Goal: Information Seeking & Learning: Learn about a topic

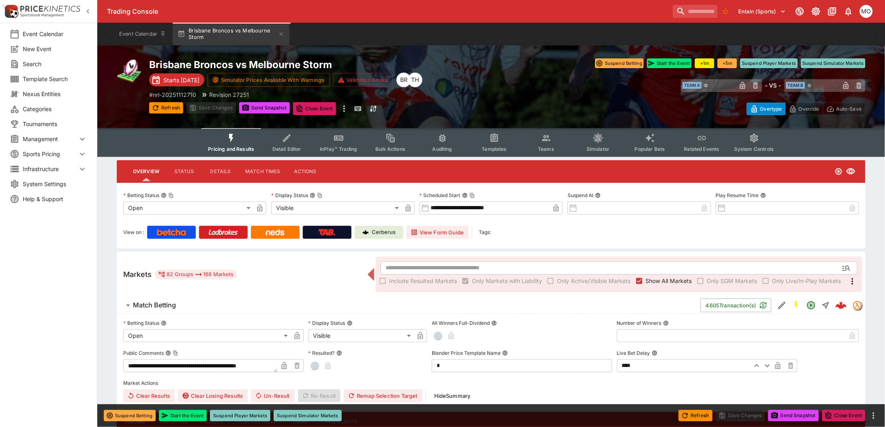
click at [497, 142] on icon "Event type filters" at bounding box center [494, 138] width 11 height 11
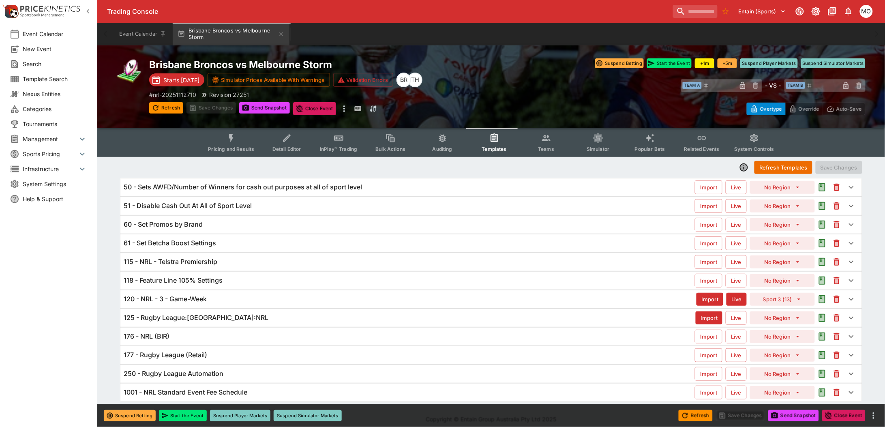
click at [240, 297] on div "120 - NRL - 3 - Game-Week" at bounding box center [410, 299] width 573 height 9
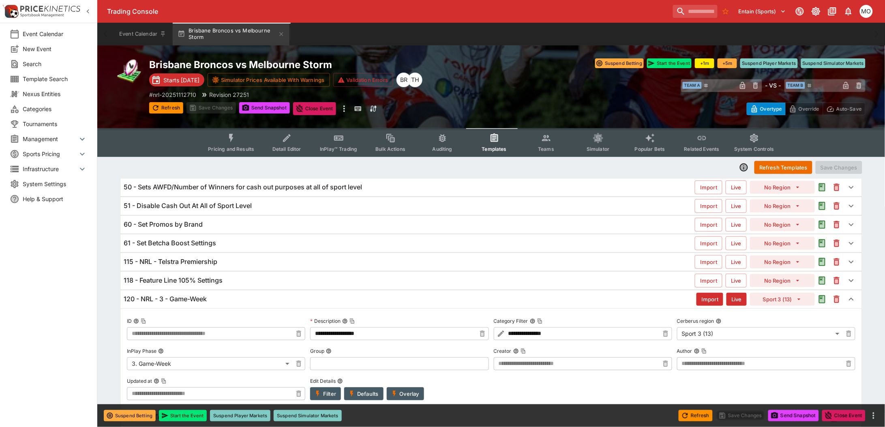
type input "**********"
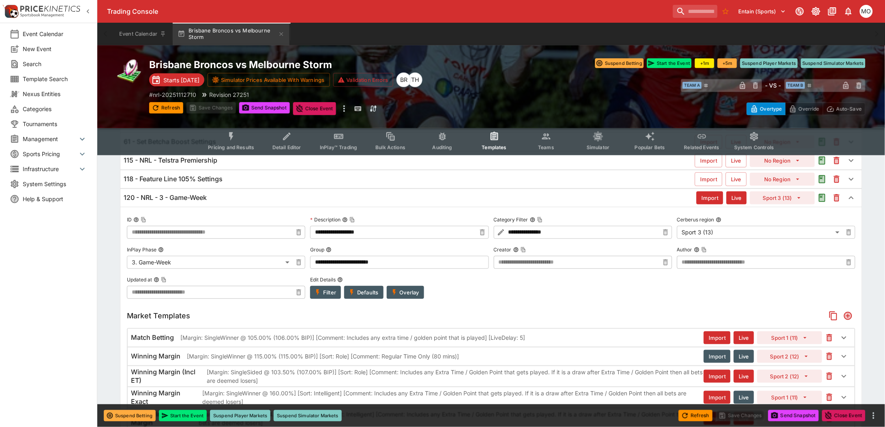
click at [233, 195] on div "120 - NRL - 3 - Game-Week" at bounding box center [410, 197] width 573 height 9
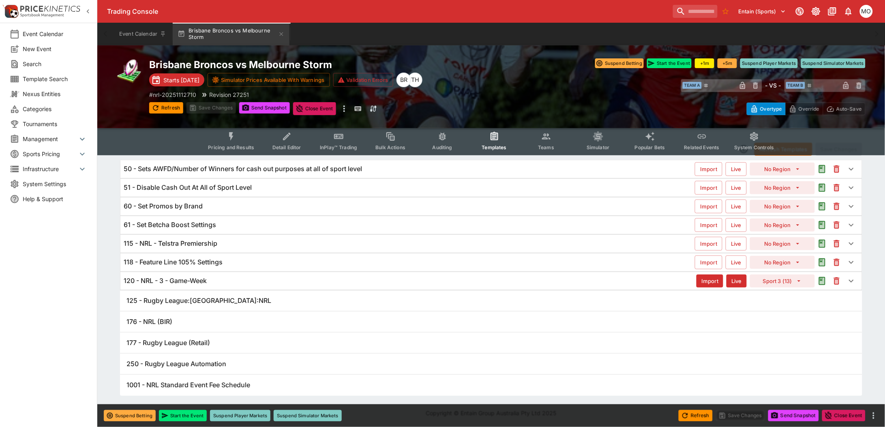
scroll to position [7, 0]
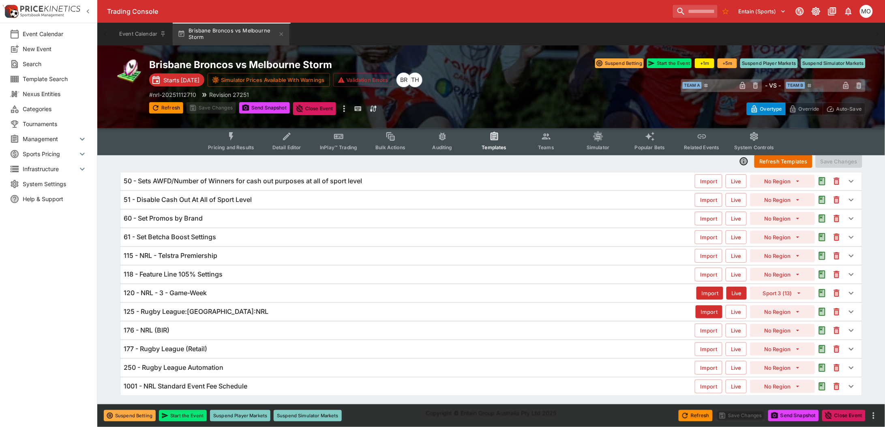
click at [201, 293] on h6 "120 - NRL - 3 - Game-Week" at bounding box center [165, 293] width 83 height 9
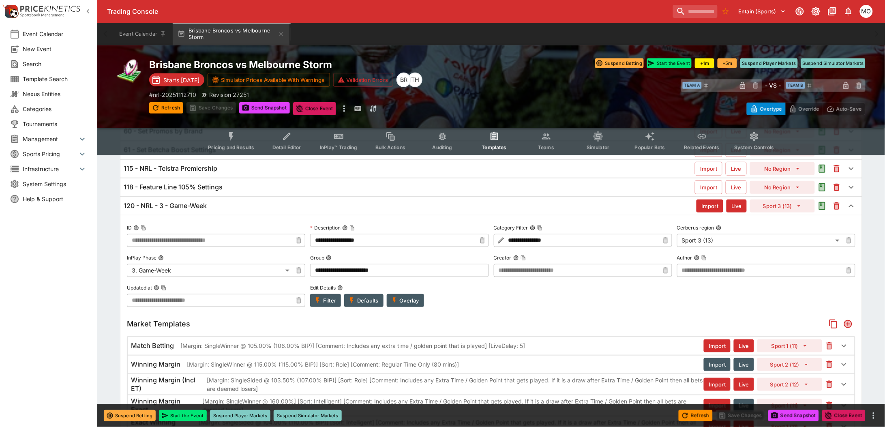
scroll to position [0, 0]
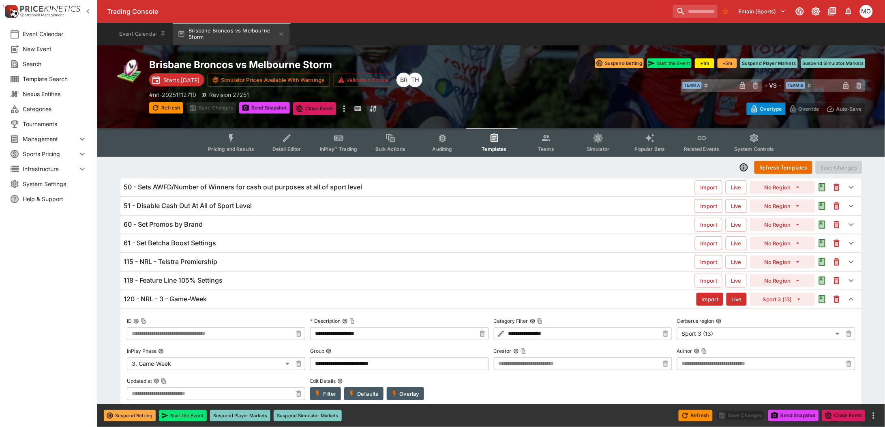
click at [238, 300] on div "120 - NRL - 3 - Game-Week" at bounding box center [410, 299] width 573 height 9
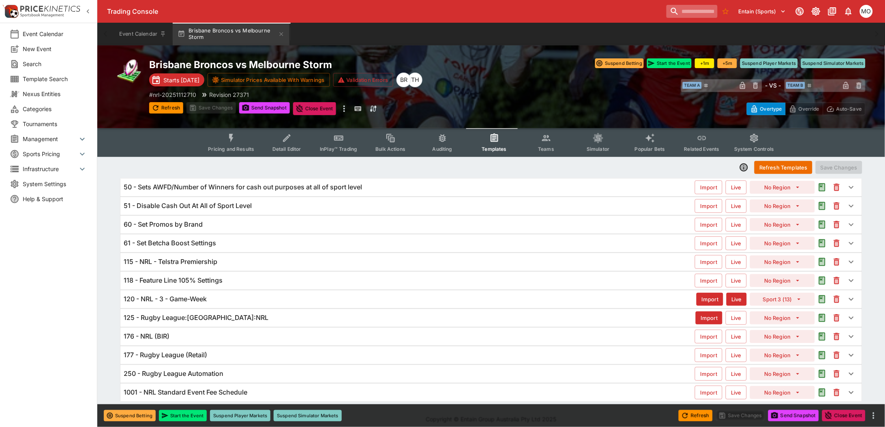
click at [683, 10] on input "search" at bounding box center [691, 11] width 51 height 13
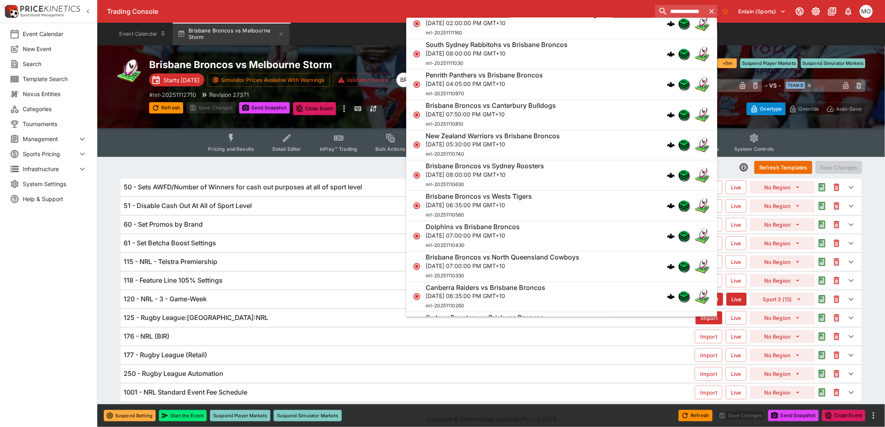
scroll to position [912, 0]
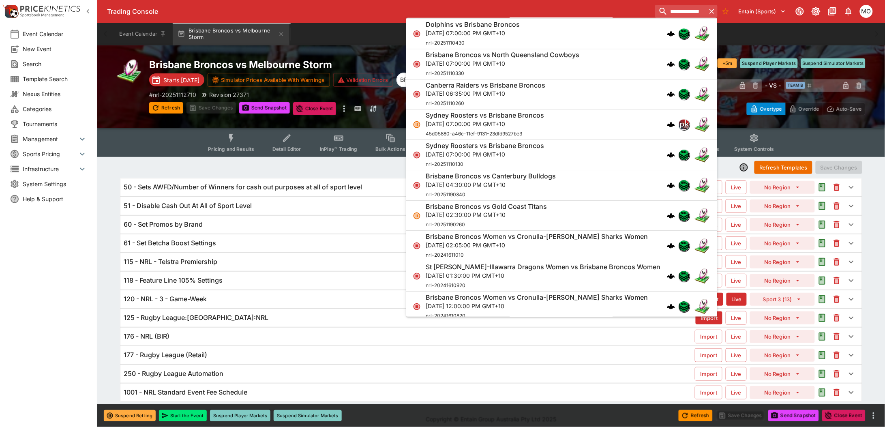
type input "**********"
click at [345, 108] on icon "more" at bounding box center [344, 108] width 2 height 6
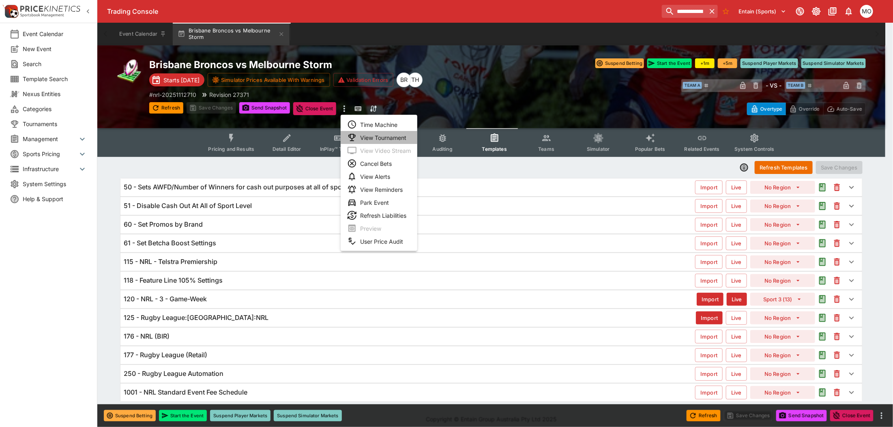
click at [363, 135] on li "View Tournament" at bounding box center [378, 137] width 77 height 13
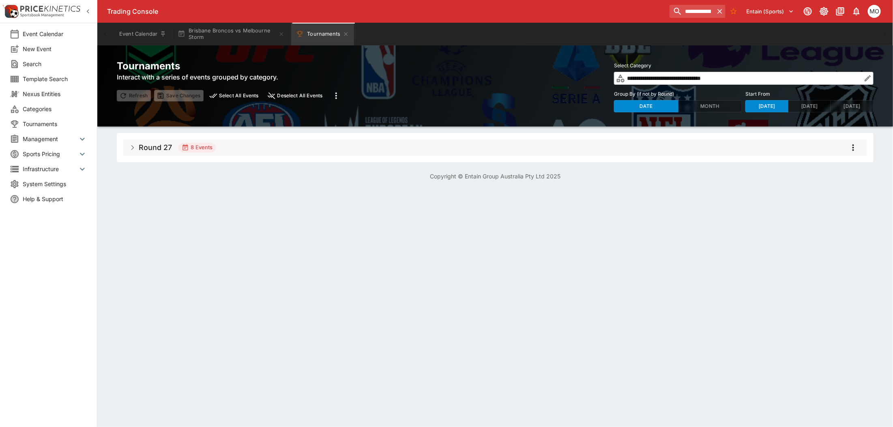
click at [141, 153] on span "Round 27 8 Events" at bounding box center [499, 147] width 721 height 15
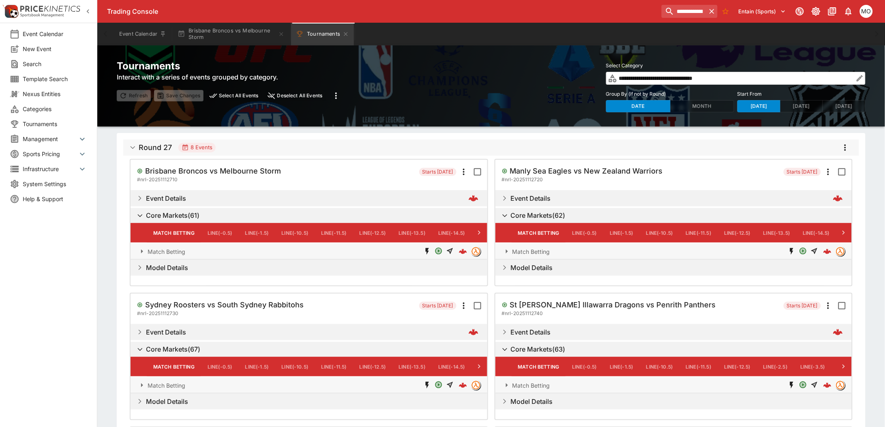
click at [144, 266] on button "Model Details" at bounding box center [309, 267] width 357 height 16
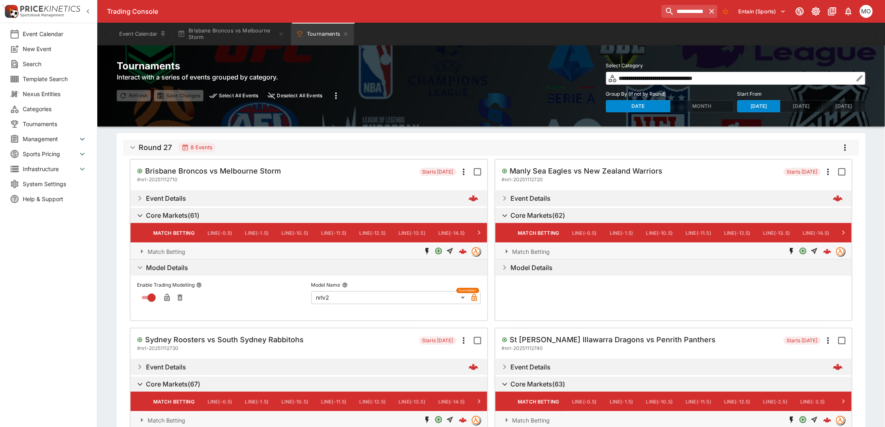
click at [479, 232] on icon at bounding box center [479, 233] width 8 height 8
click at [219, 36] on button "Brisbane Broncos vs Melbourne Storm" at bounding box center [231, 34] width 117 height 23
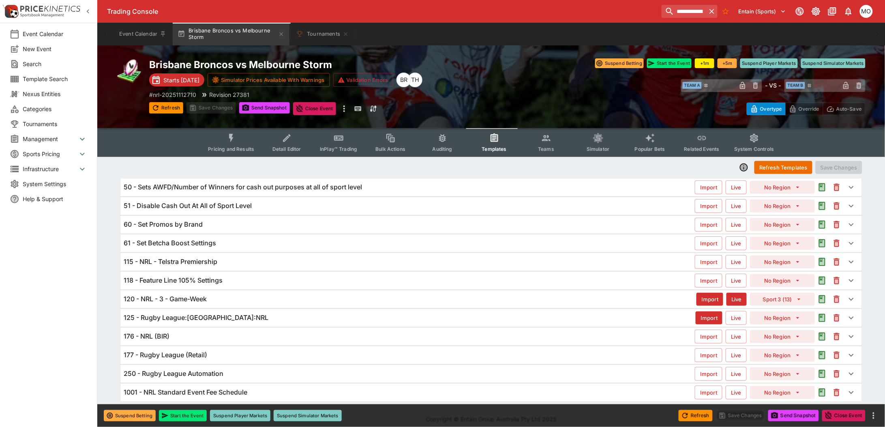
click at [854, 323] on icon "button" at bounding box center [851, 318] width 10 height 10
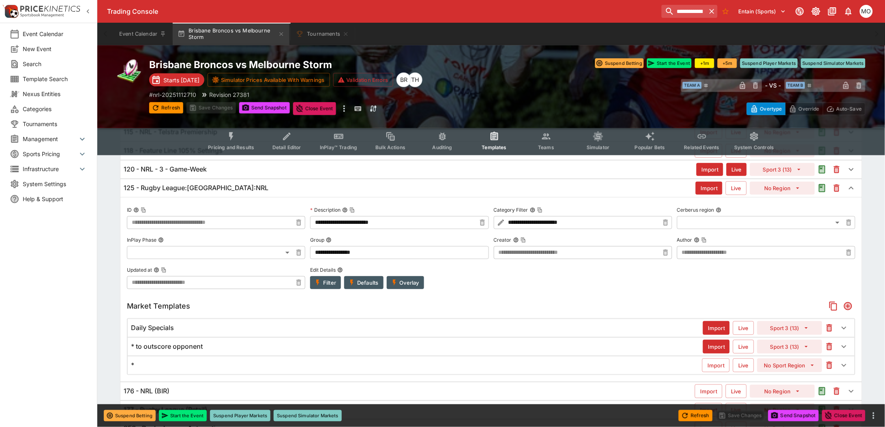
scroll to position [91, 0]
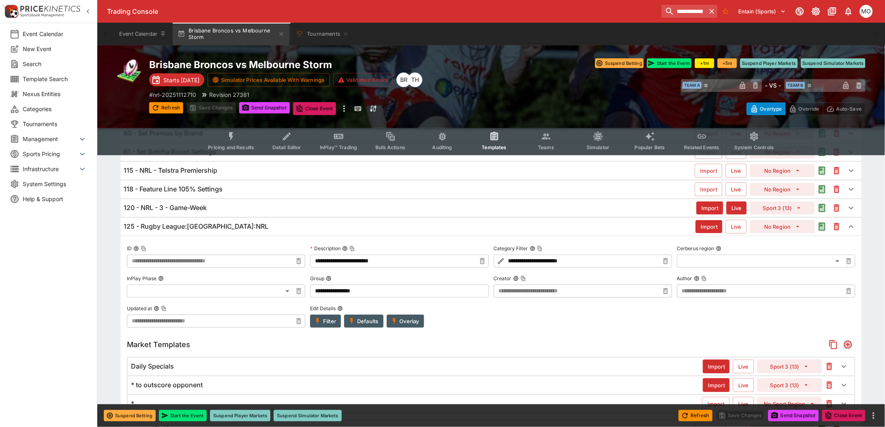
click at [852, 229] on icon "button" at bounding box center [851, 227] width 10 height 10
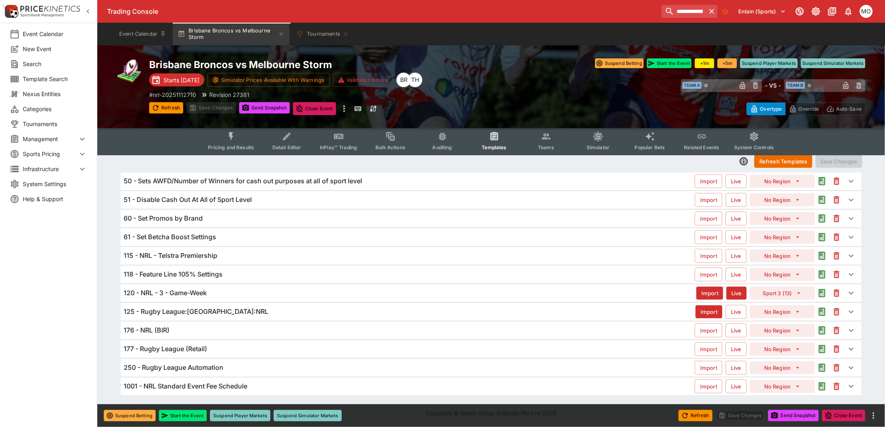
scroll to position [7, 0]
click at [276, 292] on div "120 - NRL - 3 - Game-Week" at bounding box center [410, 293] width 573 height 9
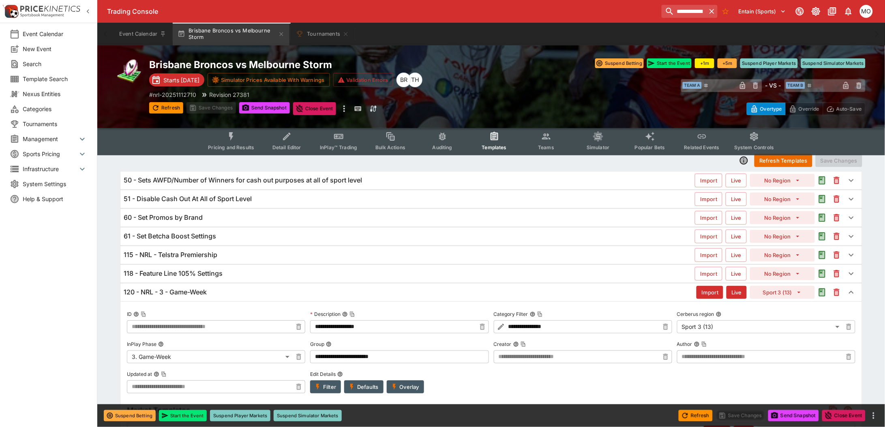
scroll to position [108, 0]
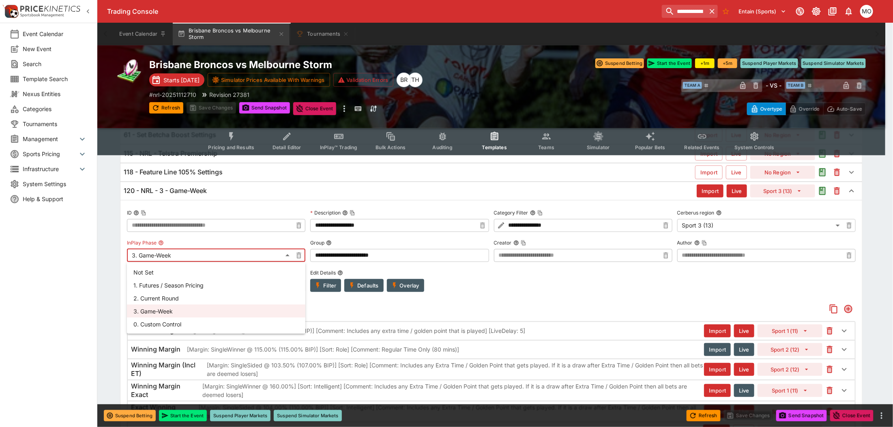
click at [498, 138] on div at bounding box center [446, 213] width 893 height 427
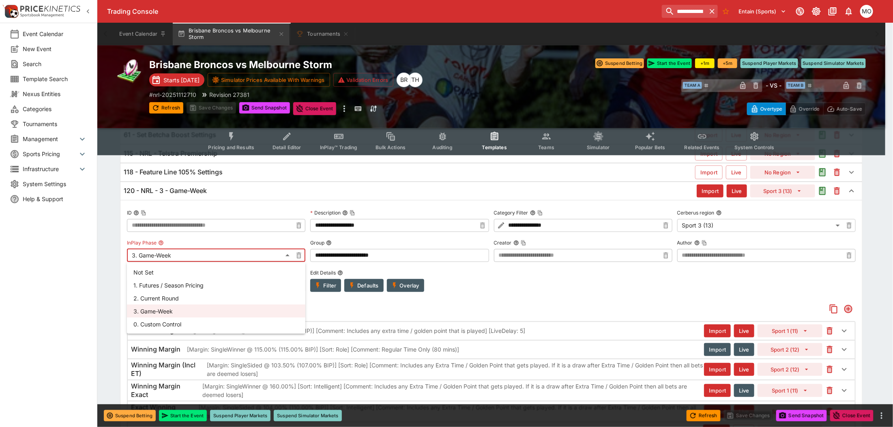
click at [121, 258] on div at bounding box center [446, 213] width 893 height 427
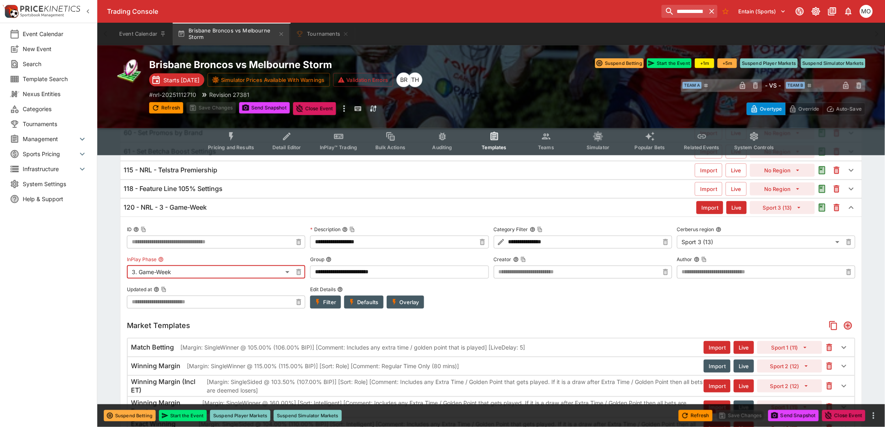
scroll to position [0, 0]
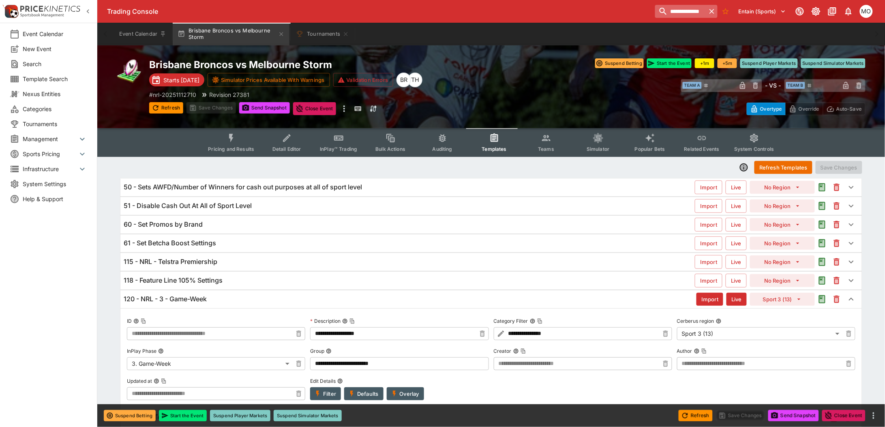
click at [690, 13] on input "**********" at bounding box center [680, 11] width 51 height 13
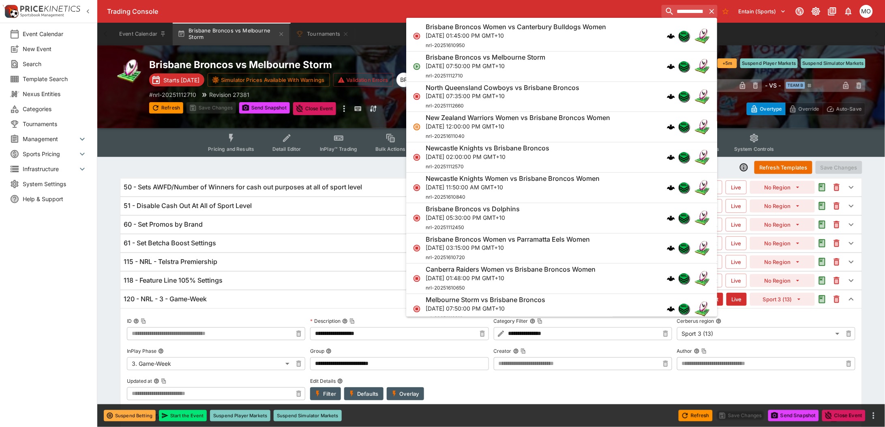
click at [520, 209] on div "Brisbane Broncos vs Dolphins" at bounding box center [473, 209] width 94 height 9
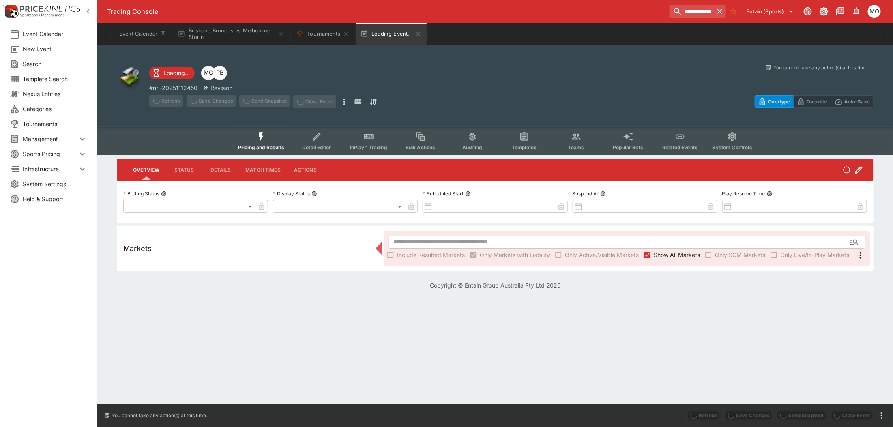
type input "**********"
type input "******"
type input "**********"
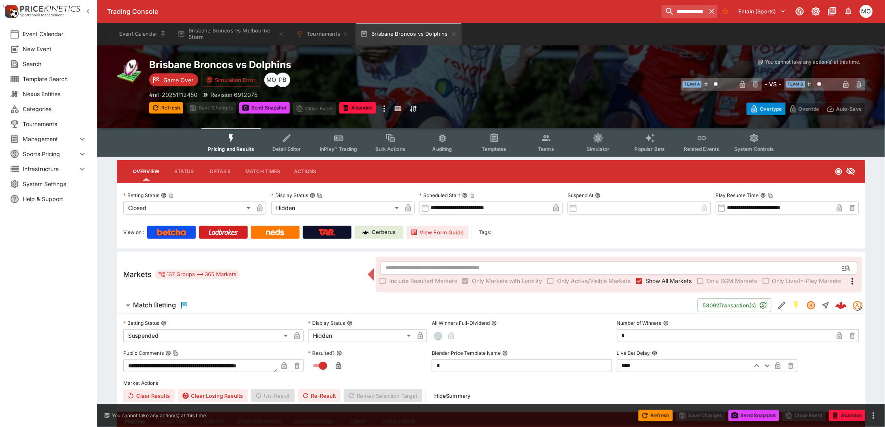
click at [499, 144] on button "Templates" at bounding box center [494, 142] width 52 height 29
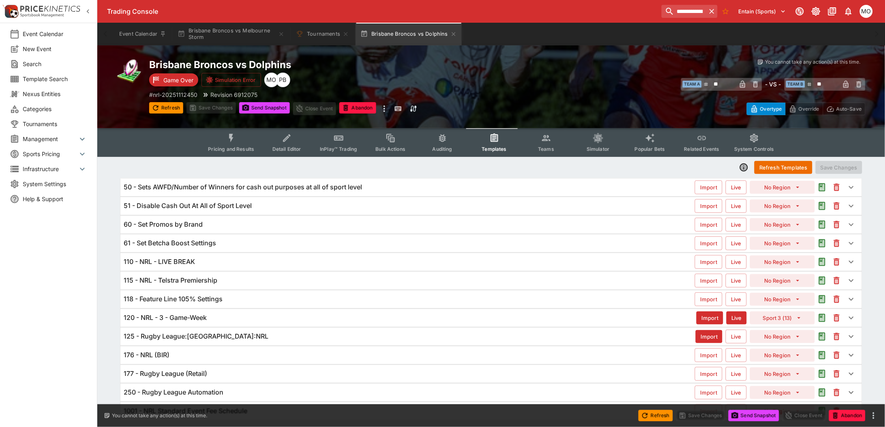
click at [276, 300] on div "118 - Feature Line 105% Settings" at bounding box center [409, 299] width 571 height 9
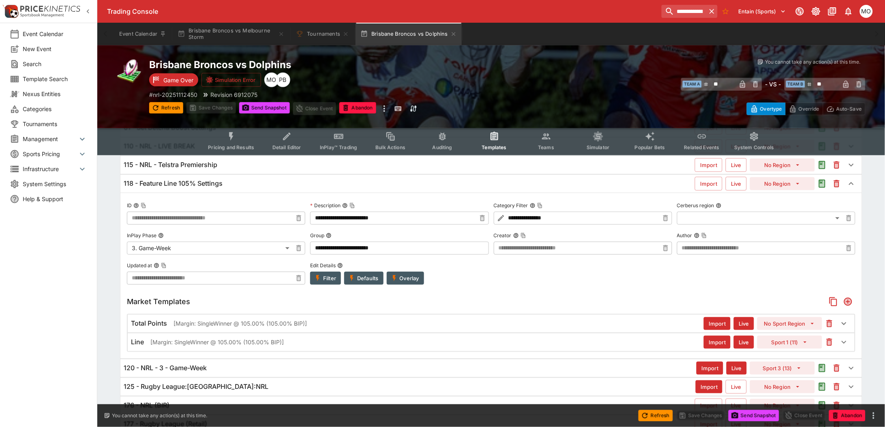
scroll to position [91, 0]
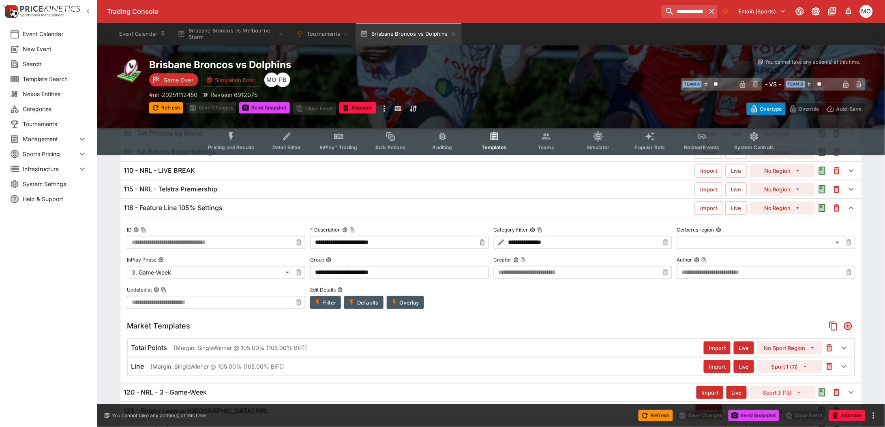
click at [416, 300] on button "Overlay" at bounding box center [405, 302] width 37 height 13
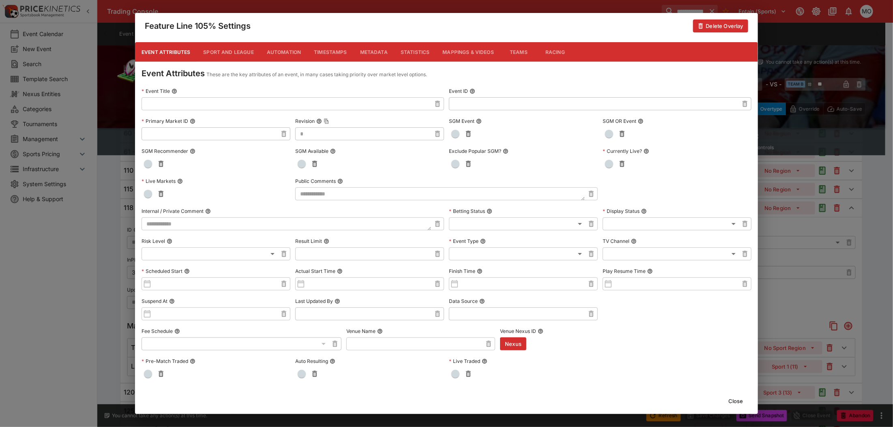
click at [375, 51] on button "Metadata" at bounding box center [373, 51] width 41 height 19
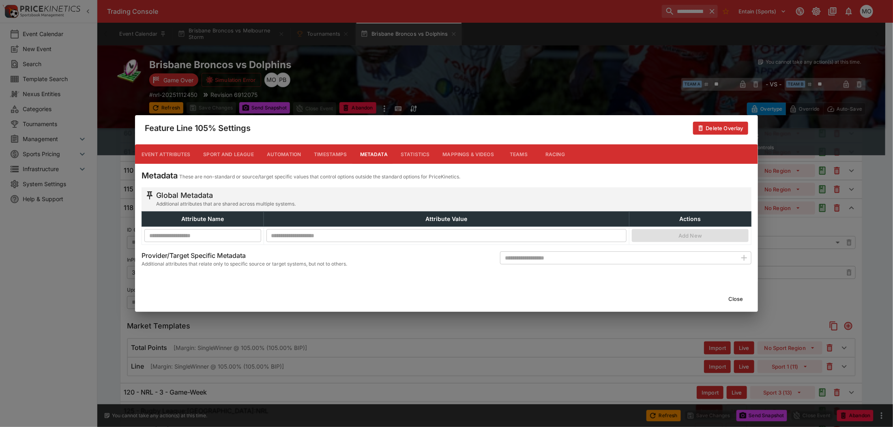
click at [724, 296] on button "Close" at bounding box center [735, 298] width 25 height 13
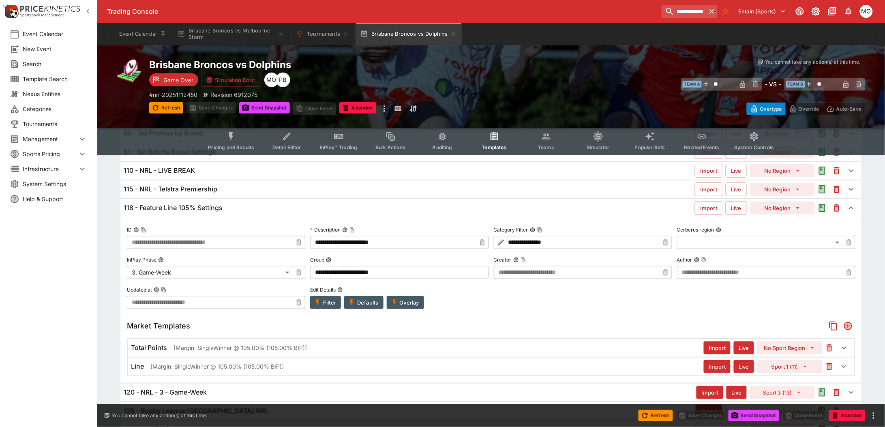
scroll to position [193, 0]
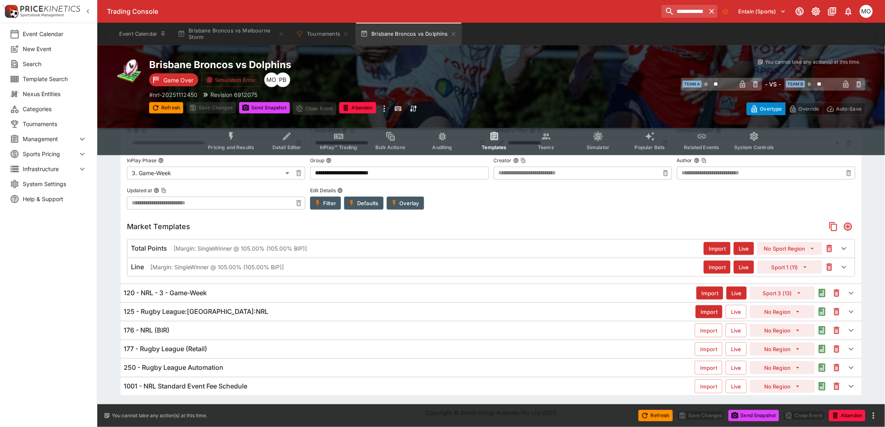
click at [291, 265] on div "Line [Margin: SingleWinner @ 105.00% (105.00% BIP)]" at bounding box center [417, 267] width 573 height 9
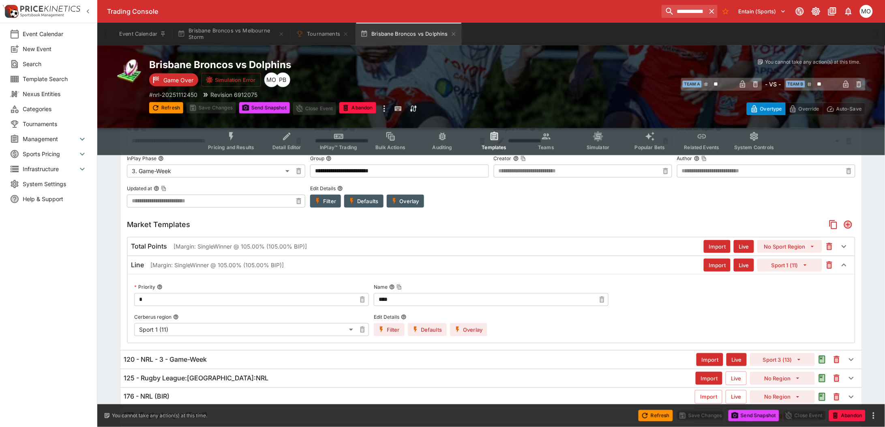
click at [475, 330] on button "Overlay" at bounding box center [468, 329] width 37 height 13
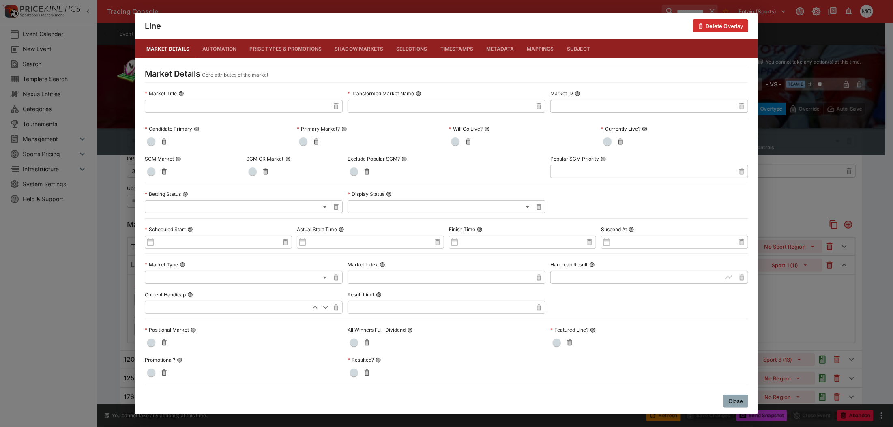
click at [506, 48] on button "Metadata" at bounding box center [499, 48] width 41 height 19
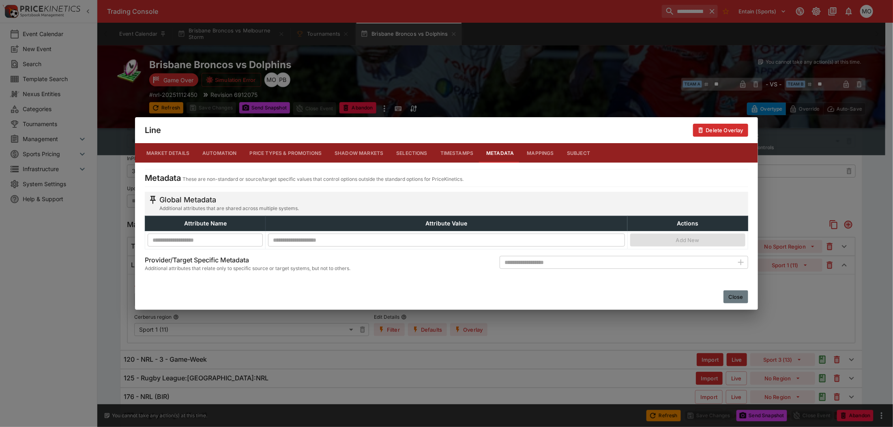
click at [732, 293] on button "Close" at bounding box center [735, 296] width 25 height 13
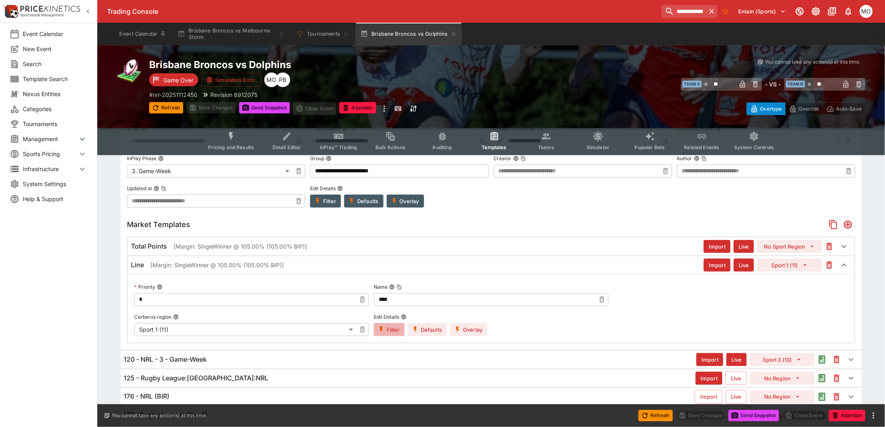
click at [389, 332] on button "Filter" at bounding box center [389, 329] width 31 height 13
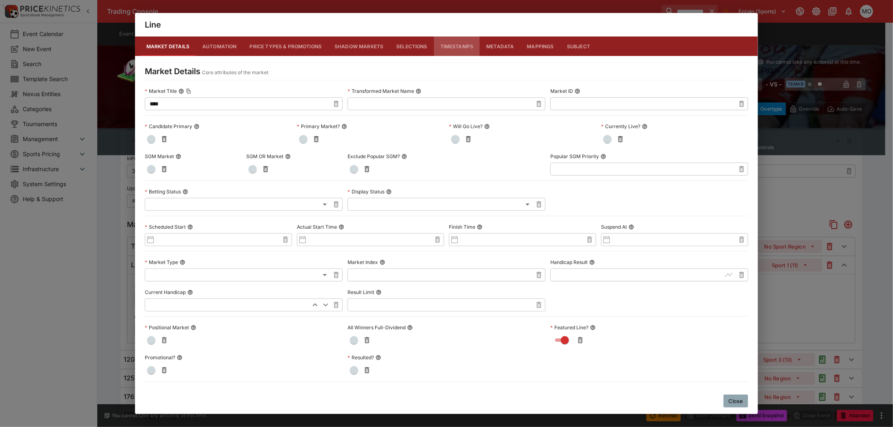
click at [476, 41] on button "Timestamps" at bounding box center [457, 45] width 46 height 19
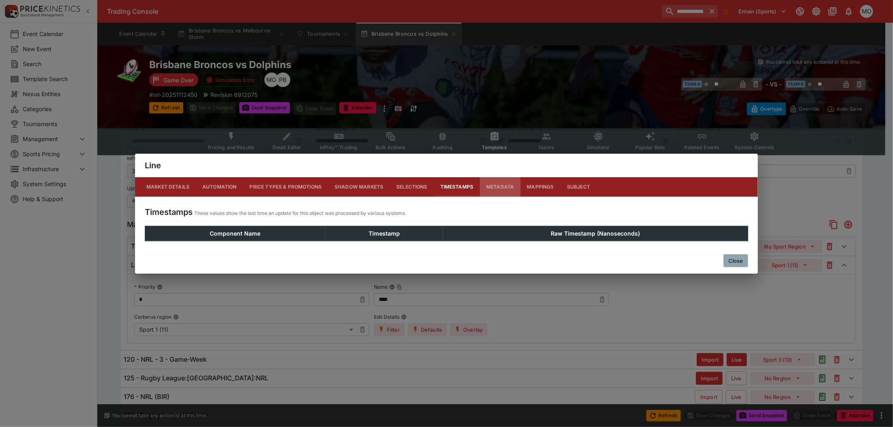
click at [488, 184] on button "Metadata" at bounding box center [499, 186] width 41 height 19
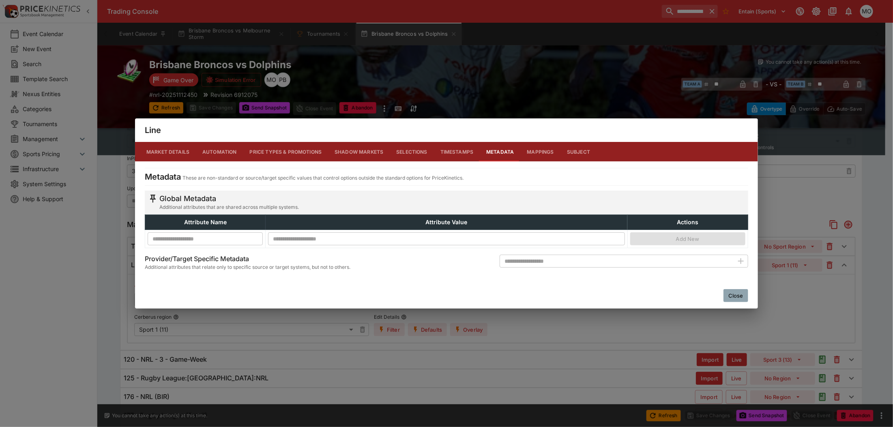
click at [738, 296] on button "Close" at bounding box center [735, 295] width 25 height 13
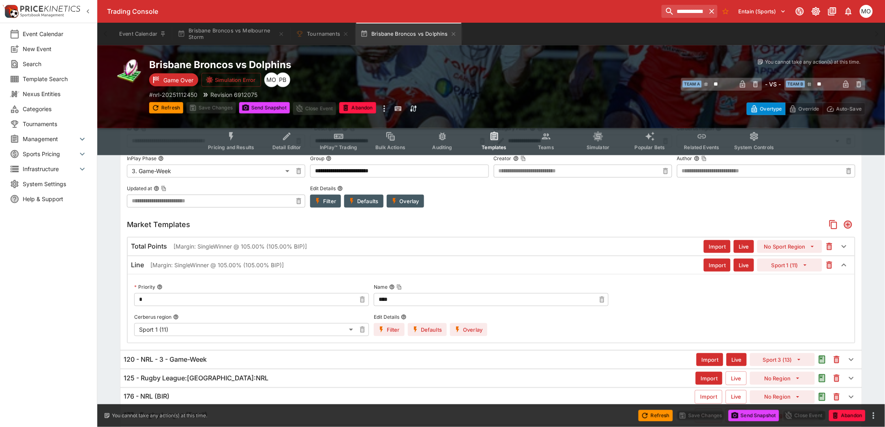
click at [384, 351] on div "120 - NRL - 3 - Game-Week Import Live Sport 3 (13)" at bounding box center [491, 359] width 742 height 19
click at [385, 364] on div "120 - NRL - 3 - Game-Week" at bounding box center [410, 359] width 573 height 9
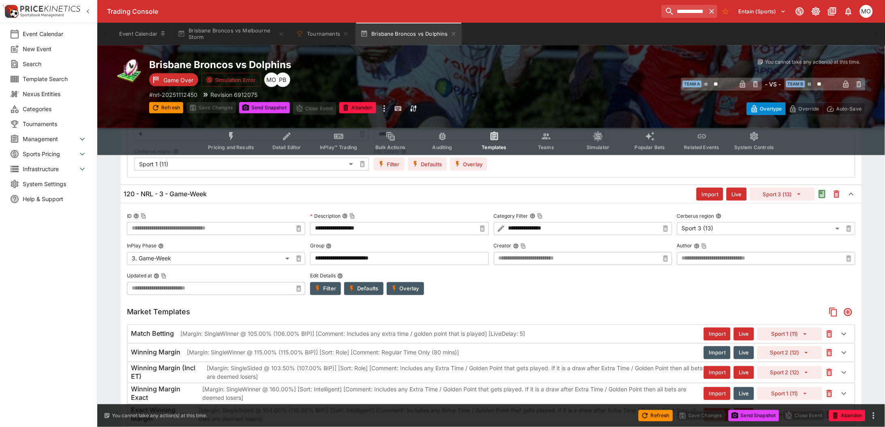
scroll to position [395, 0]
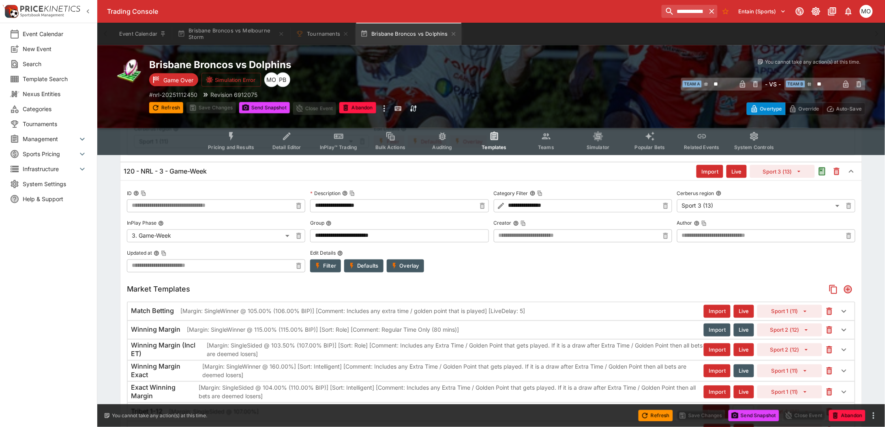
click at [401, 267] on button "Overlay" at bounding box center [405, 265] width 37 height 13
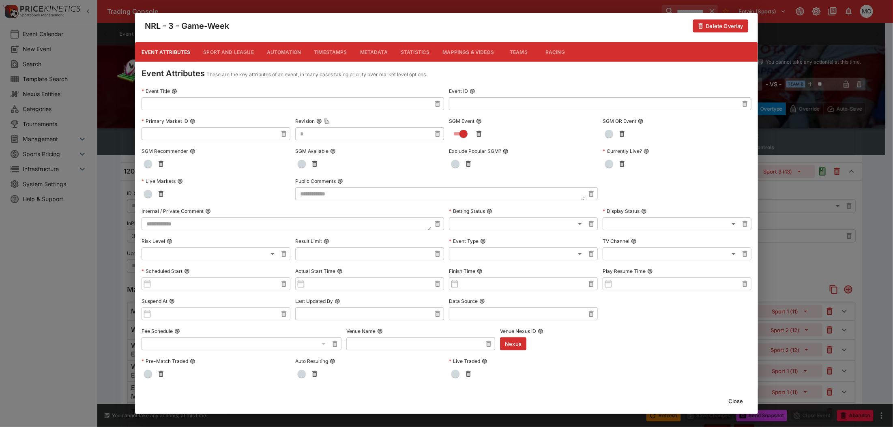
click at [374, 51] on button "Metadata" at bounding box center [373, 51] width 41 height 19
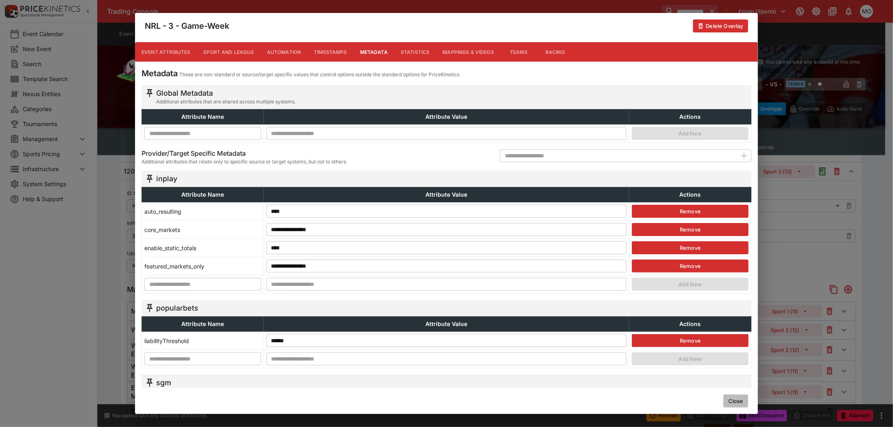
click at [736, 399] on button "Close" at bounding box center [735, 400] width 25 height 13
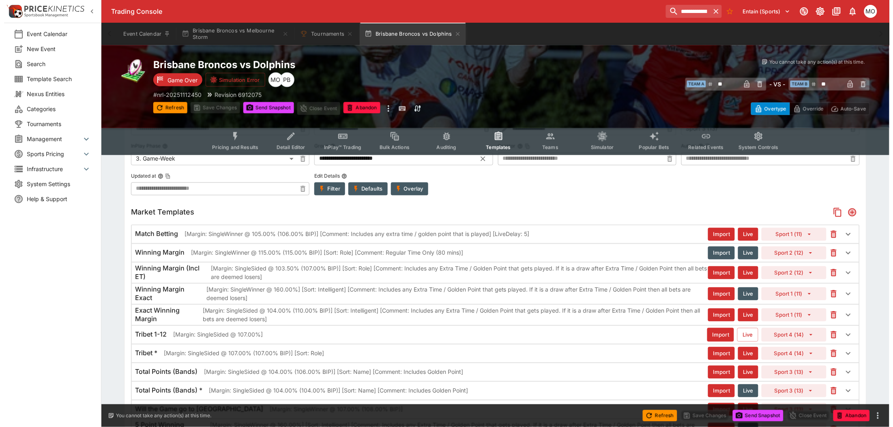
scroll to position [497, 0]
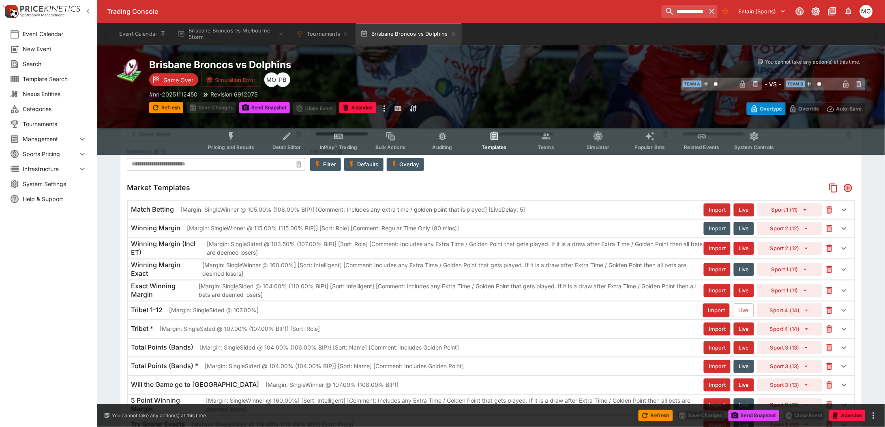
click at [477, 209] on p "[Margin: SingleWinner @ 105.00% (106.00% BIP)] [Comment: Includes any extra tim…" at bounding box center [352, 209] width 345 height 9
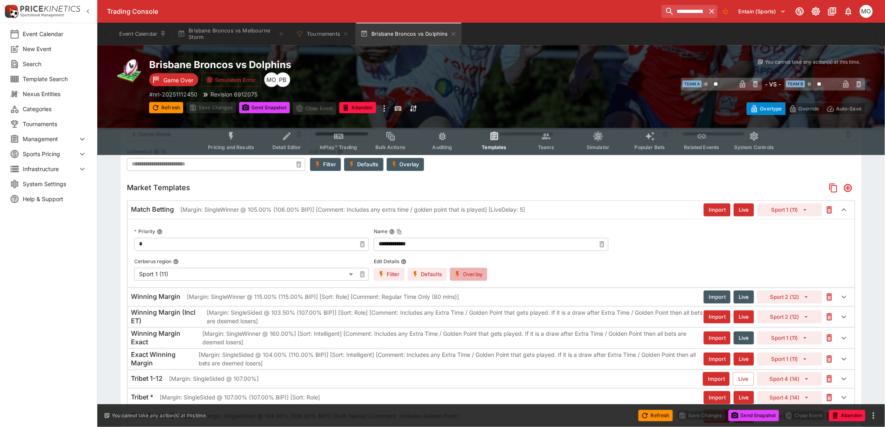
click at [473, 278] on button "Overlay" at bounding box center [468, 274] width 37 height 13
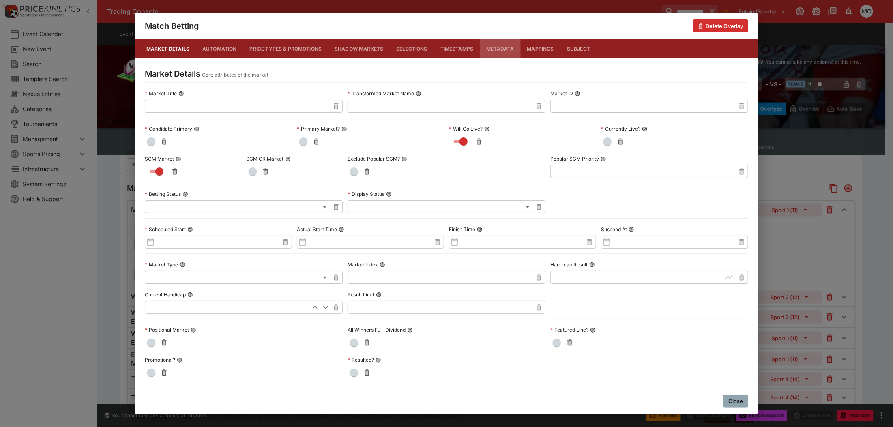
click at [493, 48] on button "Metadata" at bounding box center [499, 48] width 41 height 19
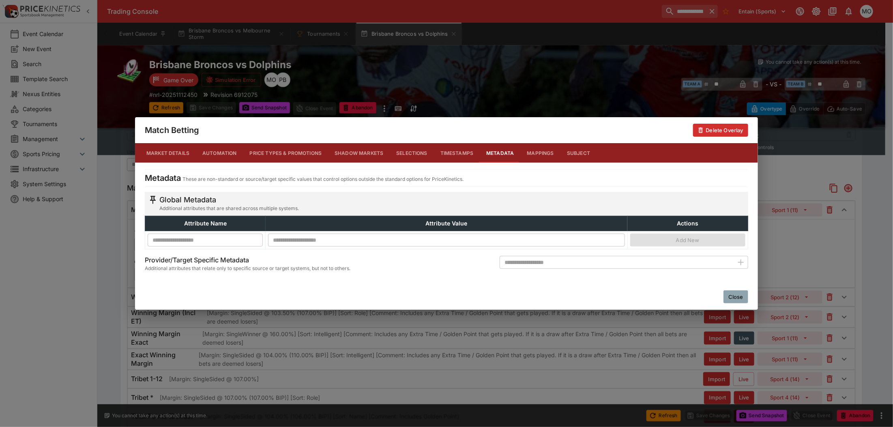
click at [732, 303] on button "Close" at bounding box center [735, 296] width 25 height 13
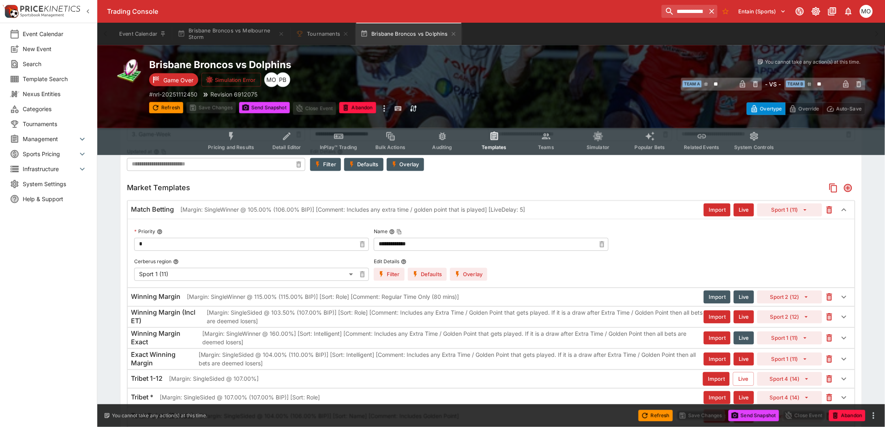
click at [325, 294] on p "[Margin: SingleWinner @ 115.00% (115.00% BIP)] [Sort: Role] [Comment: Regular T…" at bounding box center [323, 297] width 272 height 9
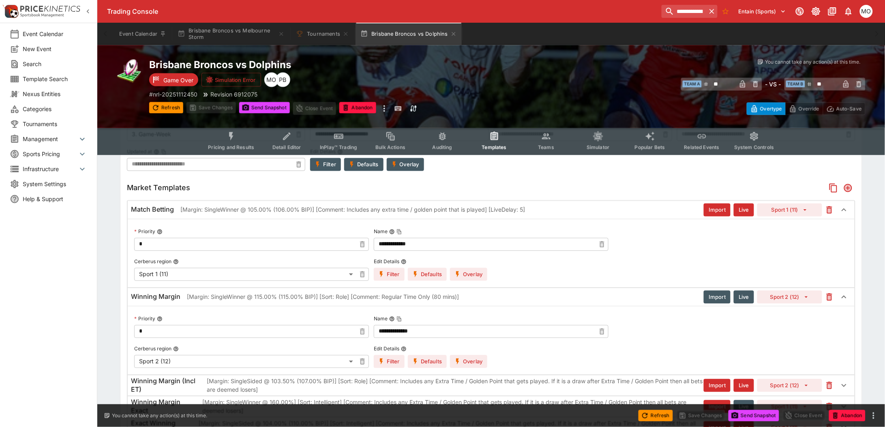
click at [390, 370] on div "**********" at bounding box center [491, 340] width 727 height 68
click at [390, 365] on button "Filter" at bounding box center [389, 361] width 31 height 13
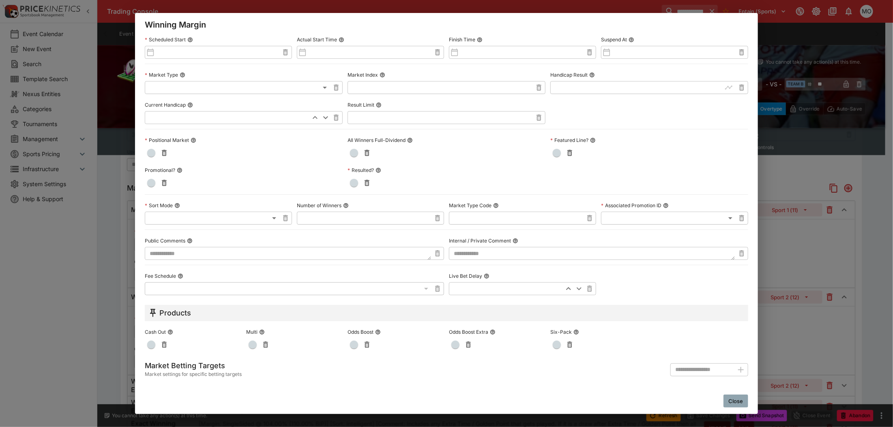
scroll to position [0, 0]
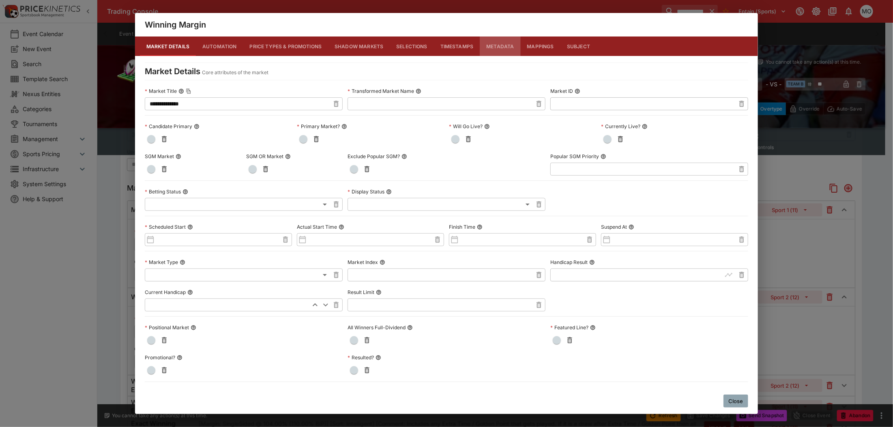
click at [499, 47] on button "Metadata" at bounding box center [499, 45] width 41 height 19
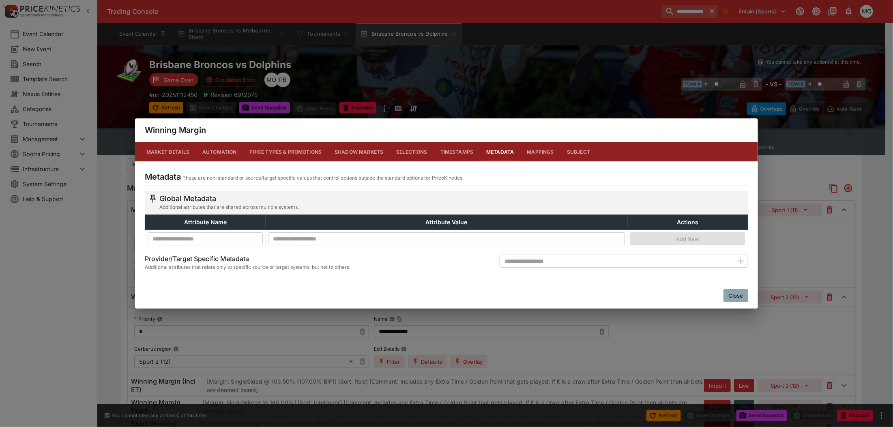
click at [734, 294] on button "Close" at bounding box center [735, 295] width 25 height 13
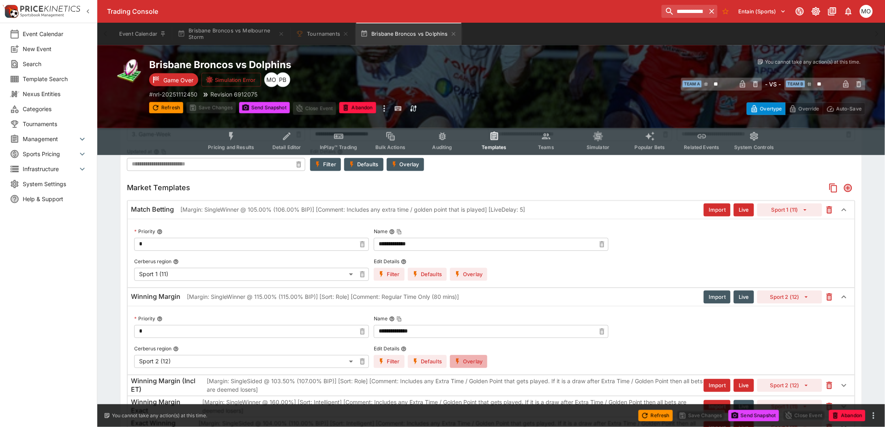
click at [481, 361] on button "Overlay" at bounding box center [468, 361] width 37 height 13
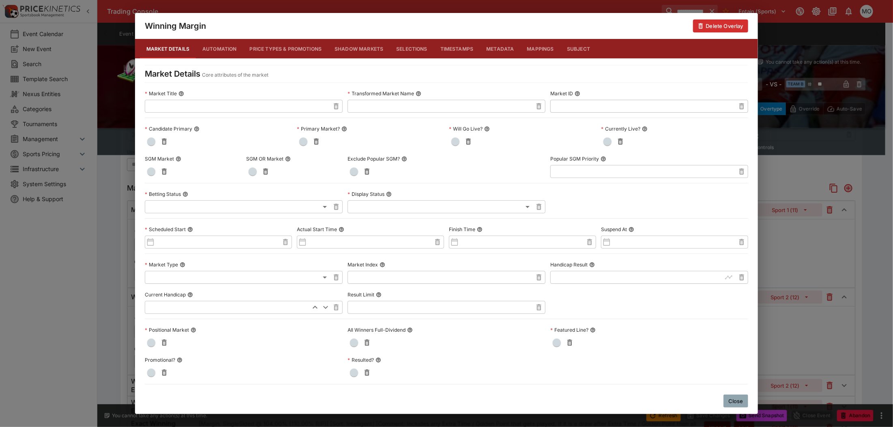
click at [728, 402] on button "Close" at bounding box center [735, 400] width 25 height 13
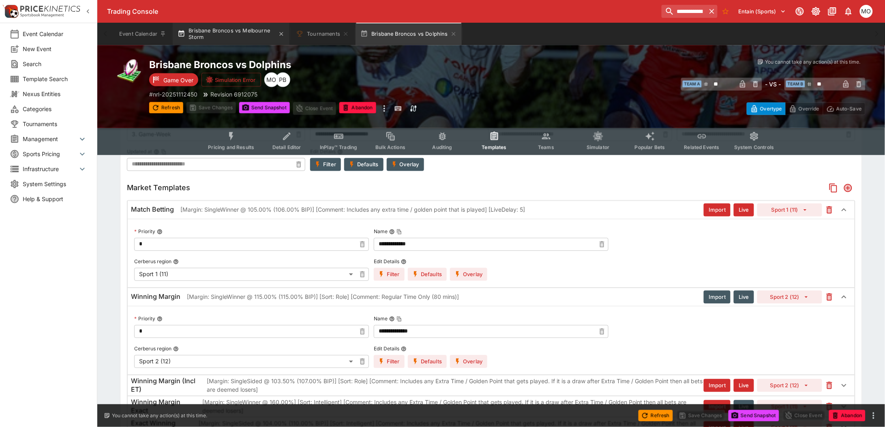
click at [241, 38] on button "Brisbane Broncos vs Melbourne Storm" at bounding box center [231, 34] width 117 height 23
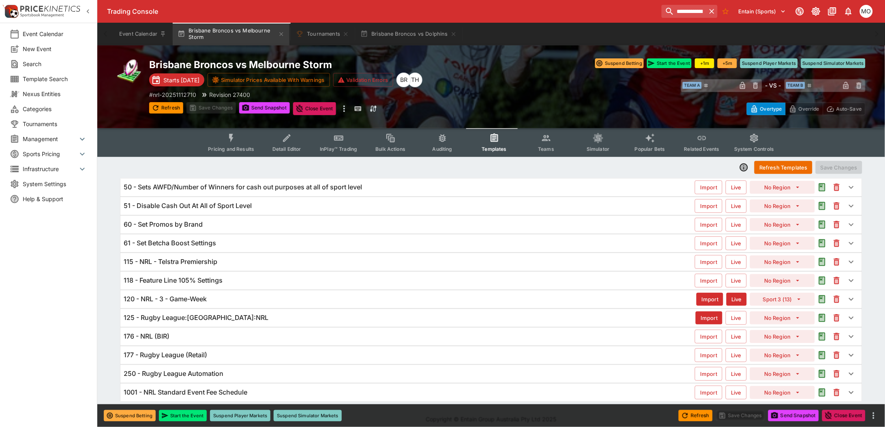
click at [255, 301] on div "120 - NRL - 3 - Game-Week" at bounding box center [410, 299] width 573 height 9
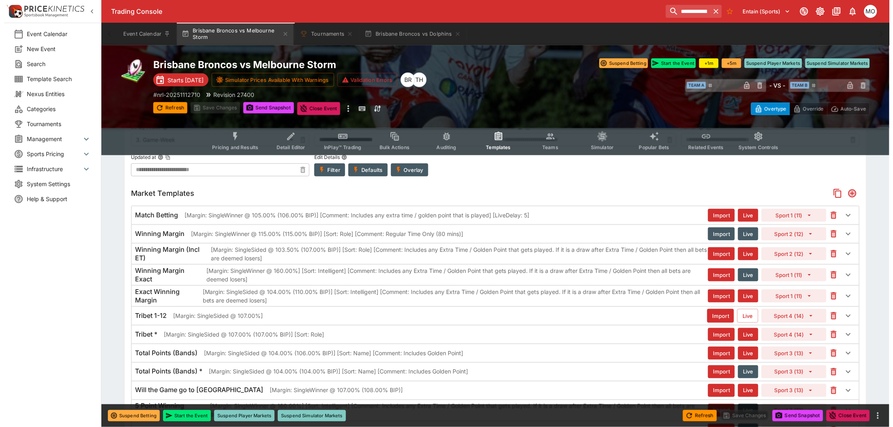
scroll to position [203, 0]
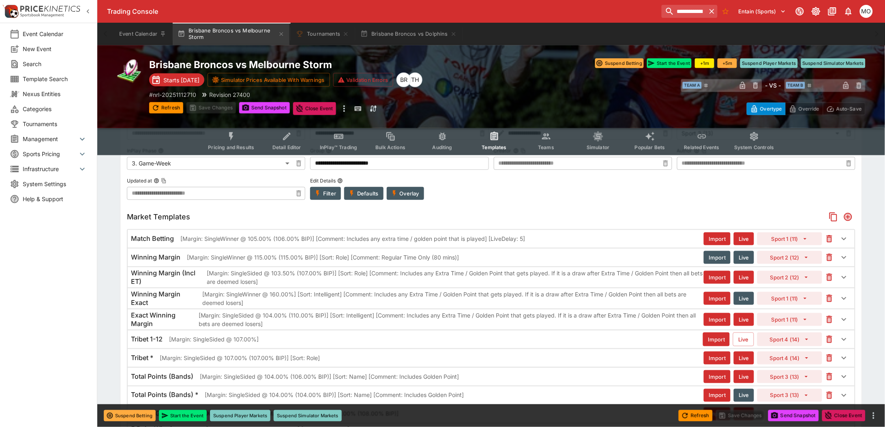
click at [292, 240] on p "[Margin: SingleWinner @ 105.00% (106.00% BIP)] [Comment: Includes any extra tim…" at bounding box center [352, 238] width 345 height 9
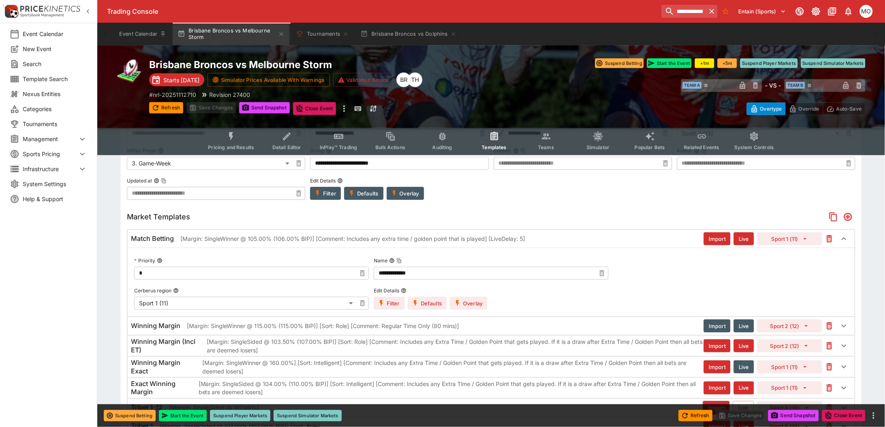
click at [388, 303] on button "Filter" at bounding box center [389, 303] width 31 height 13
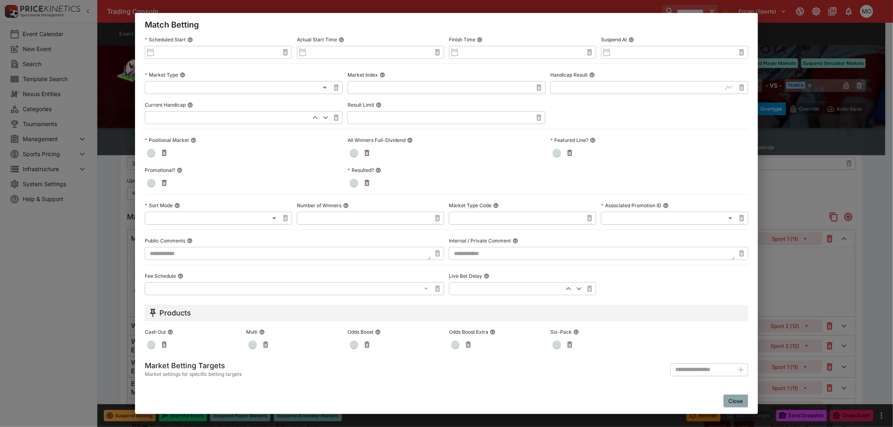
scroll to position [0, 0]
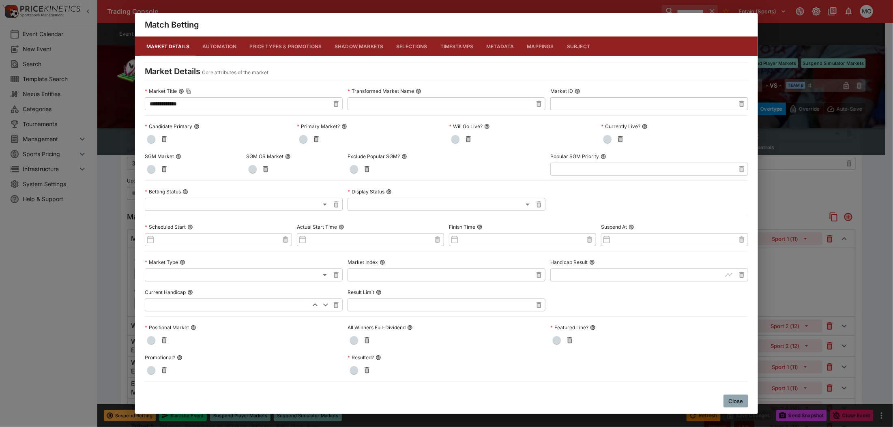
click at [503, 48] on button "Metadata" at bounding box center [499, 45] width 41 height 19
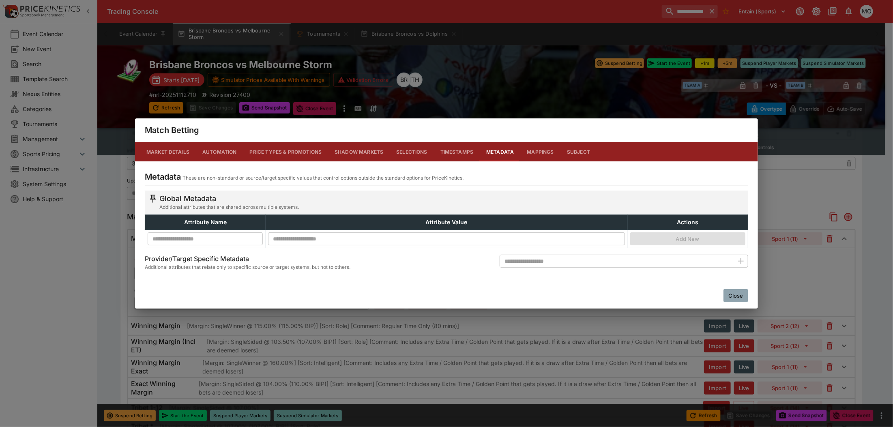
click at [738, 293] on button "Close" at bounding box center [735, 295] width 25 height 13
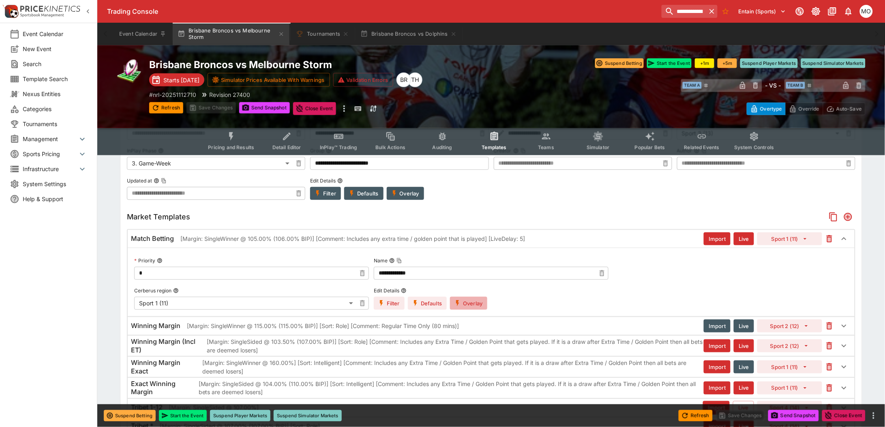
click at [471, 301] on button "Overlay" at bounding box center [468, 303] width 37 height 13
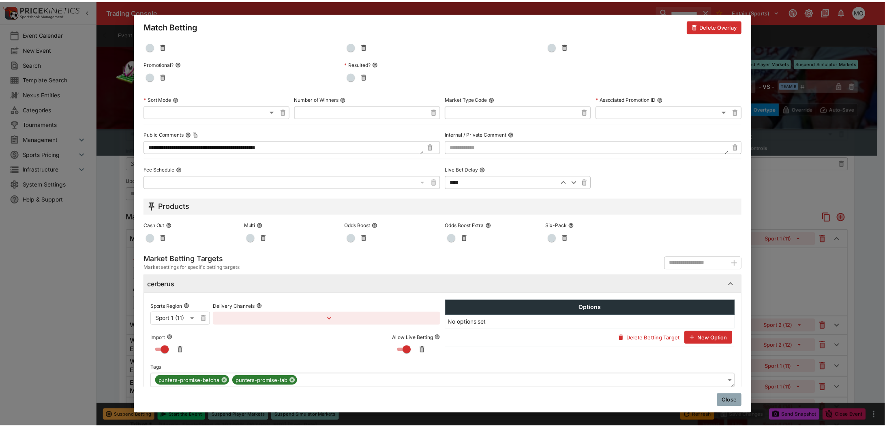
scroll to position [311, 0]
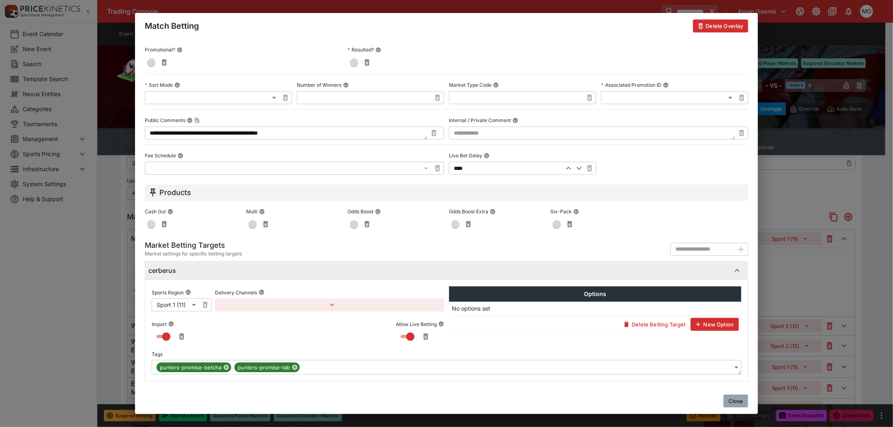
click at [740, 398] on button "Close" at bounding box center [735, 400] width 25 height 13
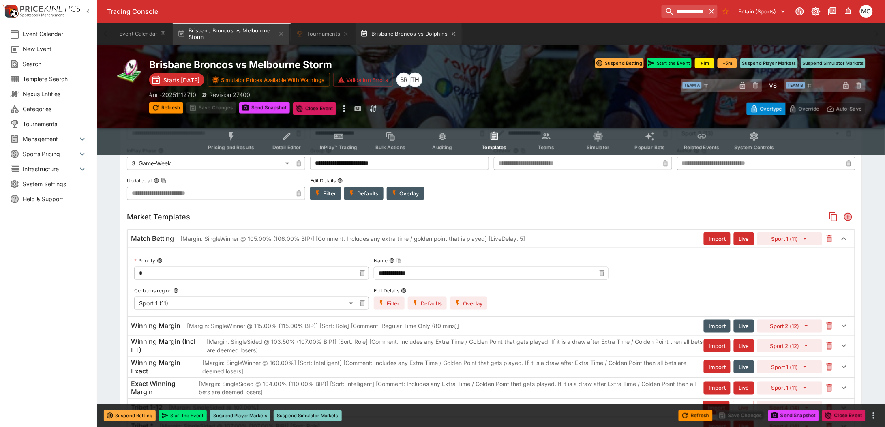
click at [402, 42] on button "Brisbane Broncos vs Dolphins" at bounding box center [408, 34] width 106 height 23
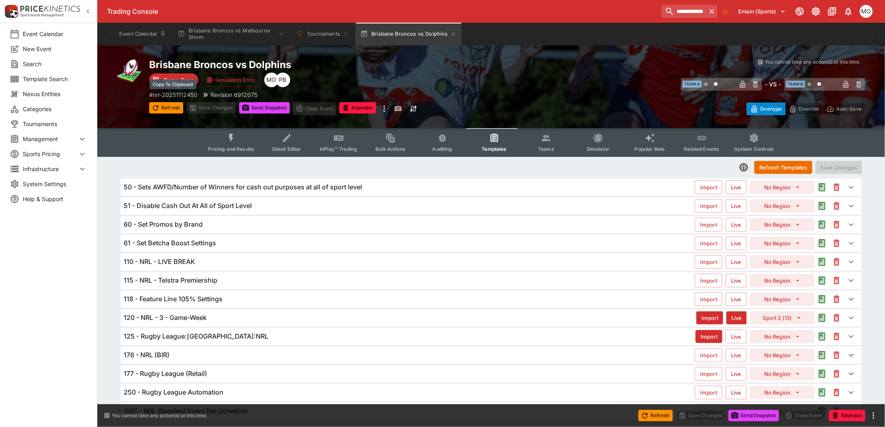
click at [179, 94] on p "# nrl-20251112450" at bounding box center [173, 94] width 48 height 9
click at [454, 35] on icon "button" at bounding box center [453, 34] width 6 height 6
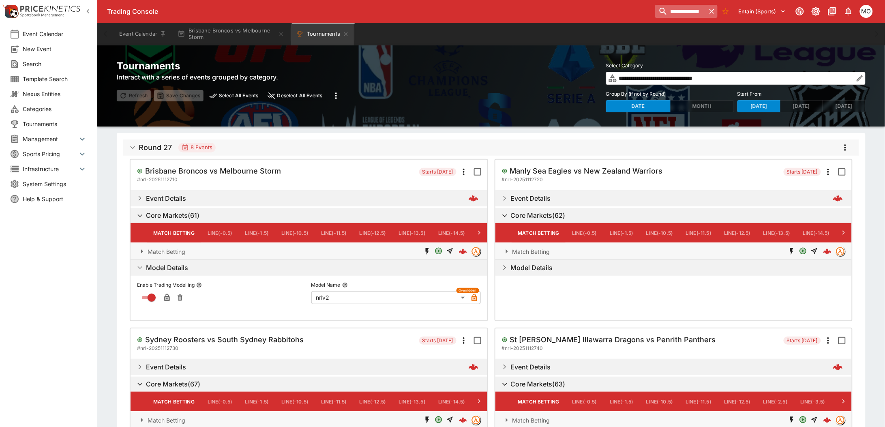
click at [691, 12] on input "**********" at bounding box center [680, 11] width 51 height 13
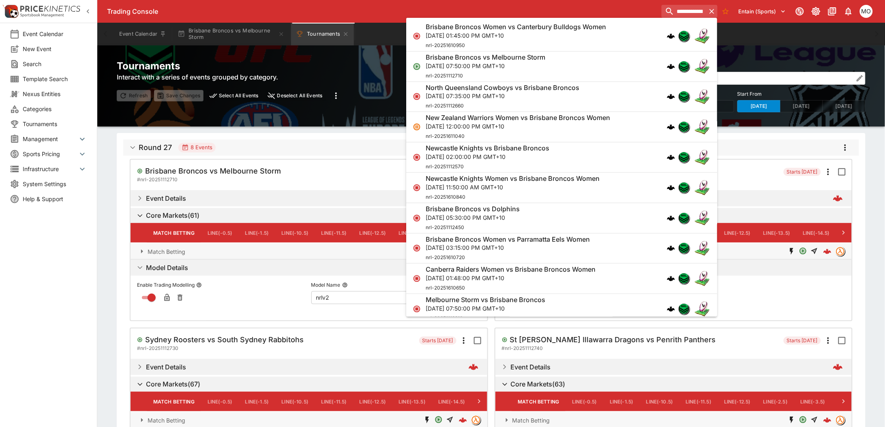
click at [549, 154] on p "[DATE] 02:00:00 PM GMT+10" at bounding box center [488, 156] width 124 height 9
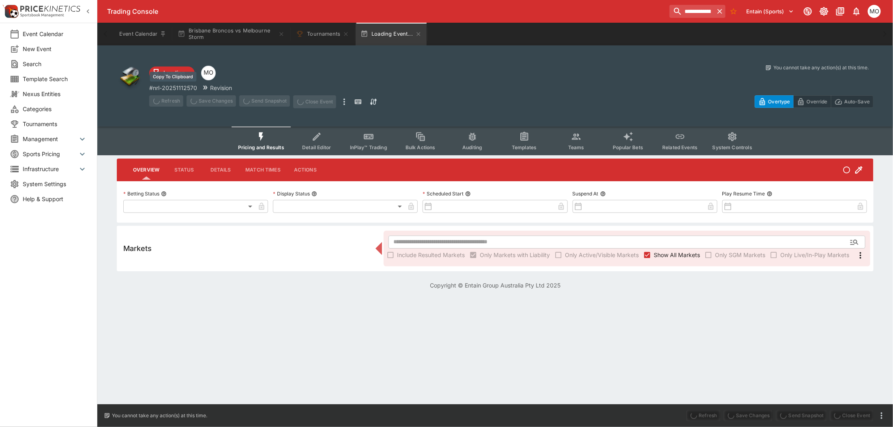
click at [171, 86] on p "# nrl-20251112570" at bounding box center [173, 87] width 48 height 9
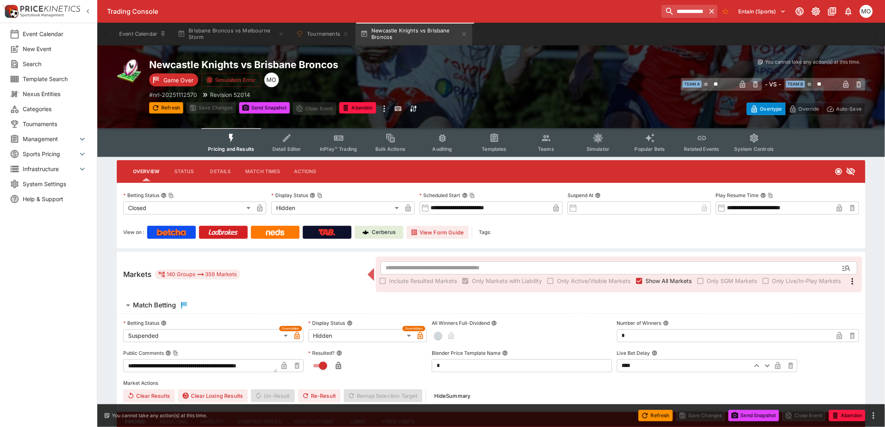
type input "**********"
type input "******"
type input "**********"
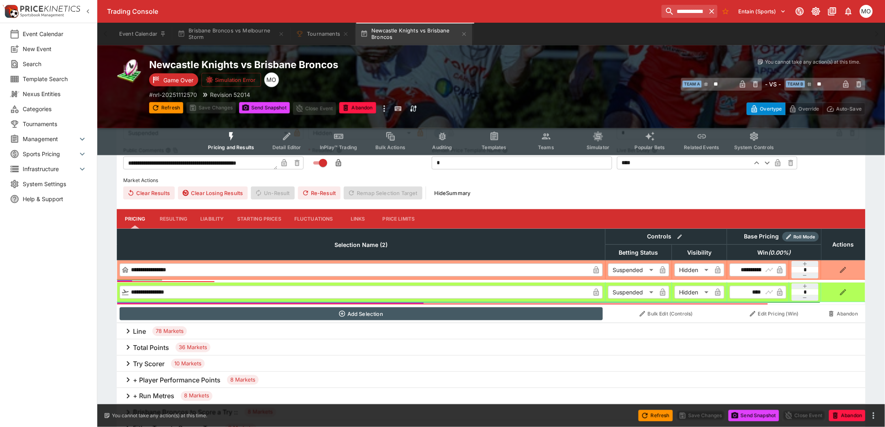
scroll to position [101, 0]
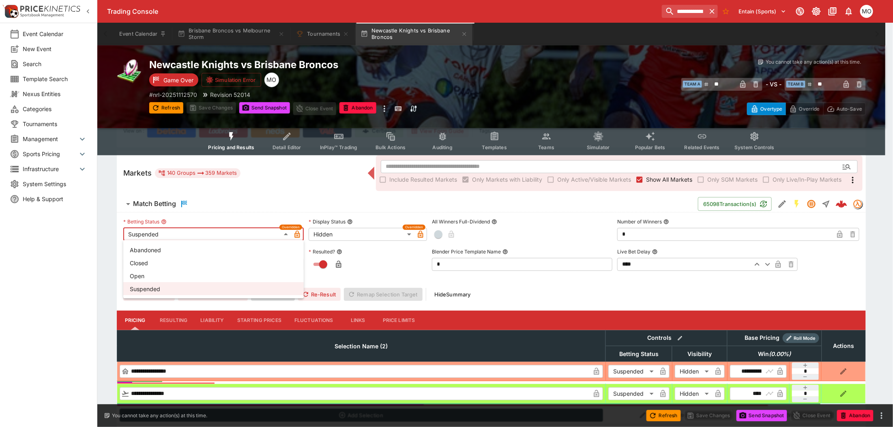
click at [201, 235] on div at bounding box center [446, 213] width 893 height 427
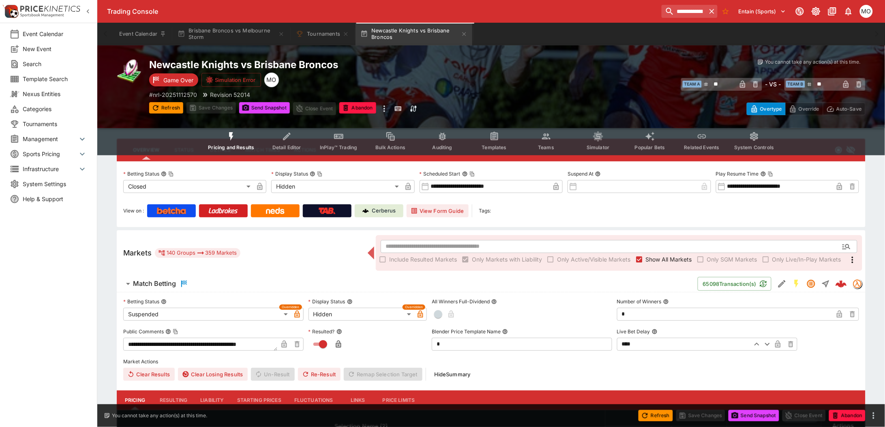
scroll to position [0, 0]
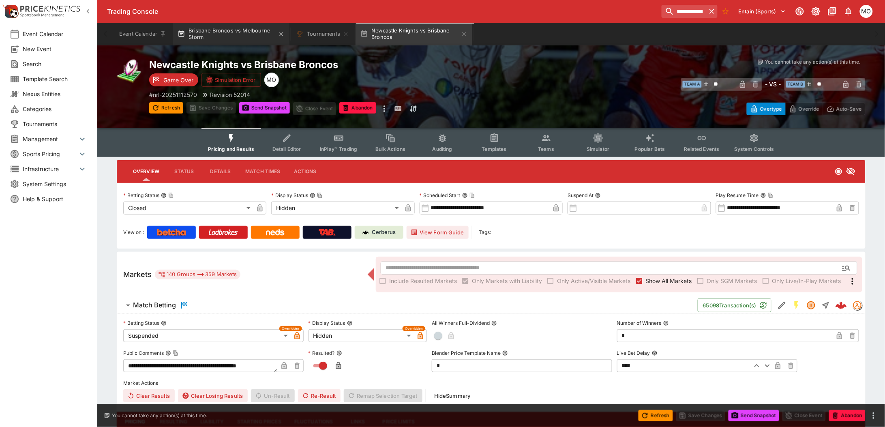
click at [213, 33] on button "Brisbane Broncos vs Melbourne Storm" at bounding box center [231, 34] width 117 height 23
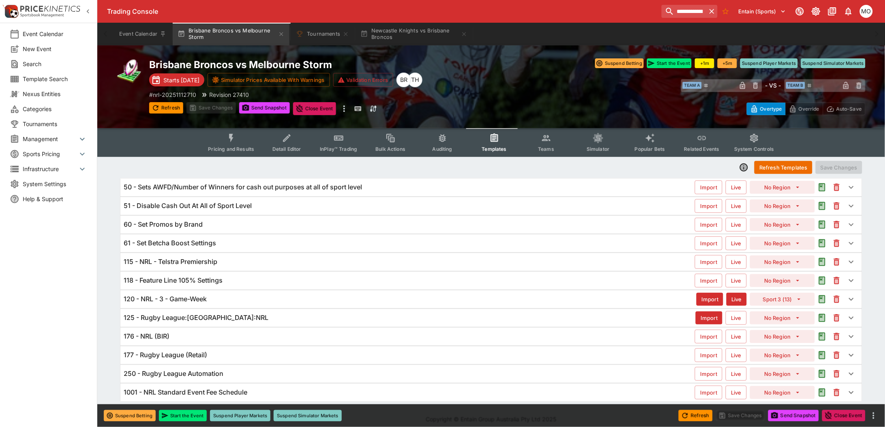
click at [216, 303] on div "120 - NRL - 3 - Game-Week" at bounding box center [410, 299] width 573 height 9
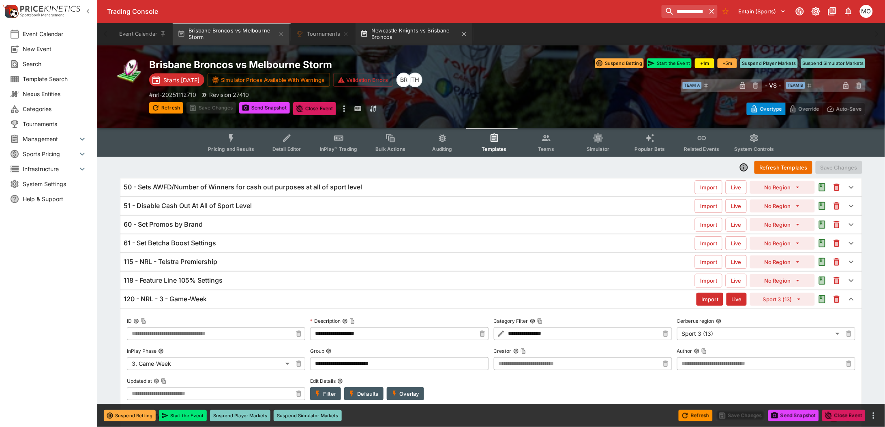
click at [391, 33] on button "Newcastle Knights vs Brisbane Broncos" at bounding box center [413, 34] width 117 height 23
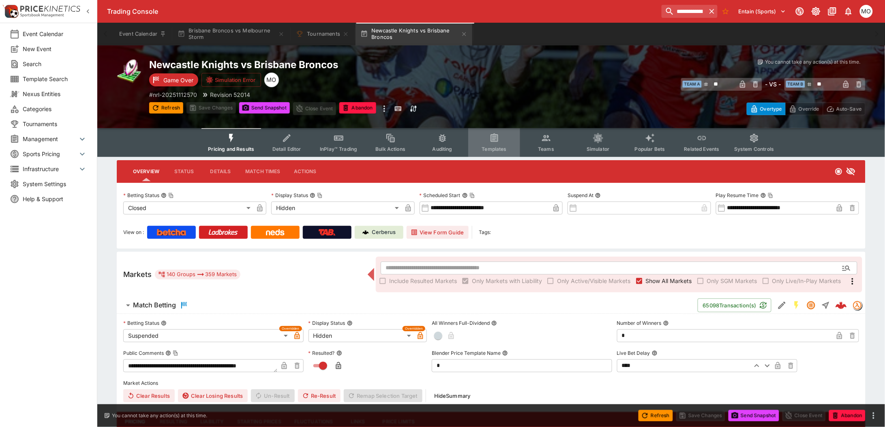
click at [497, 144] on button "Templates" at bounding box center [494, 142] width 52 height 29
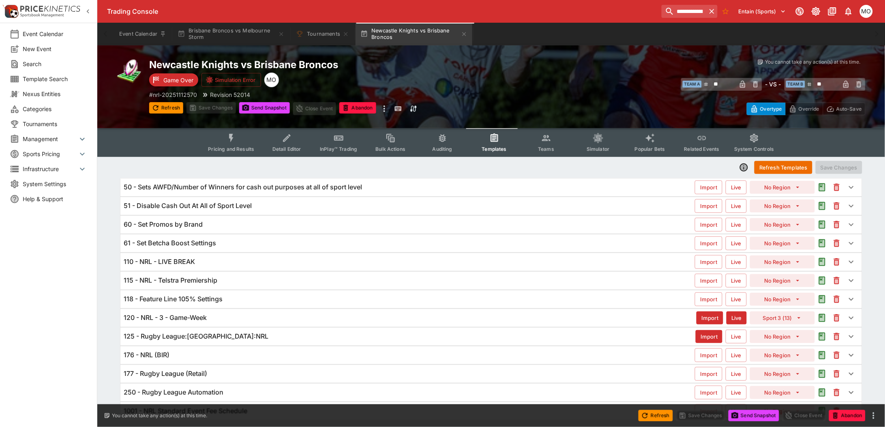
click at [184, 317] on h6 "120 - NRL - 3 - Game-Week" at bounding box center [165, 317] width 83 height 9
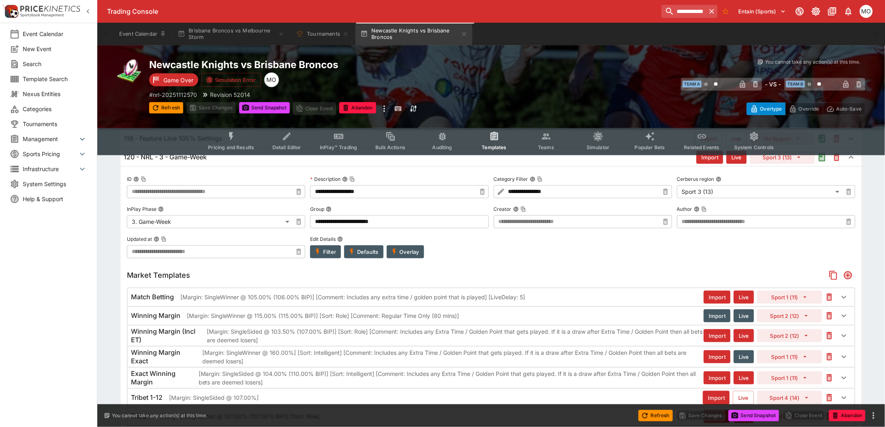
scroll to position [203, 0]
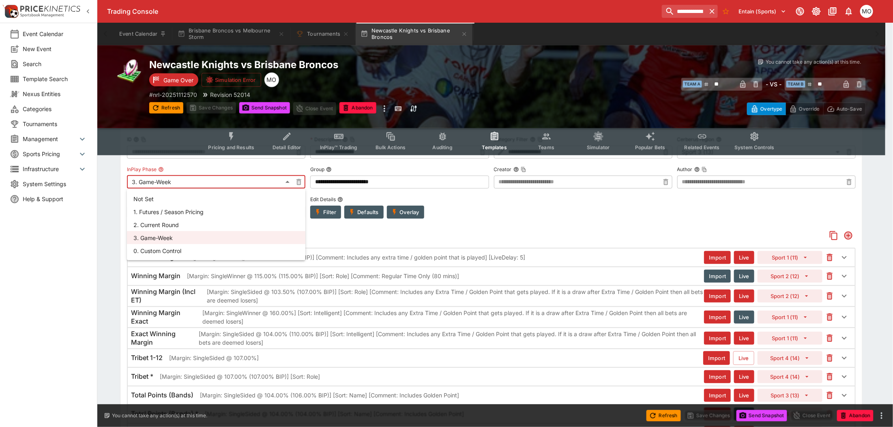
click at [197, 207] on li "1. Futures / Season Pricing" at bounding box center [216, 211] width 178 height 13
type input "**********"
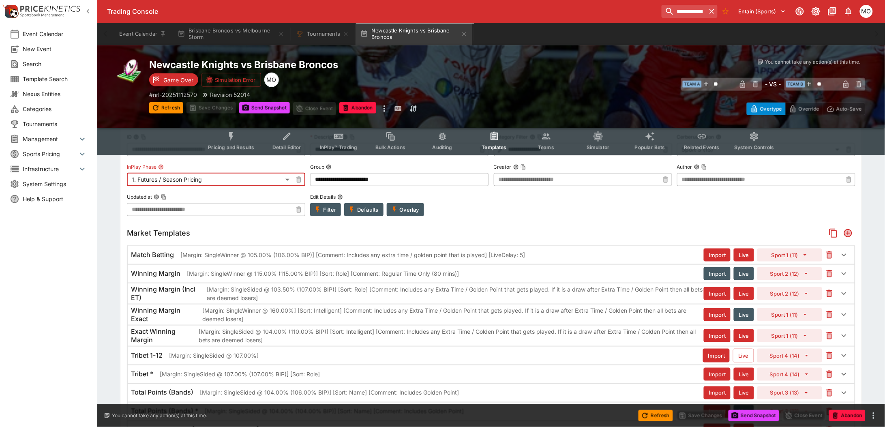
scroll to position [101, 0]
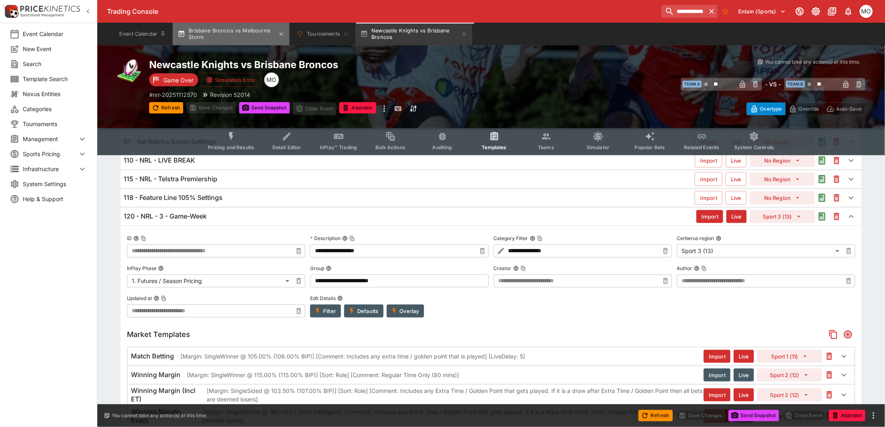
click at [222, 35] on button "Brisbane Broncos vs Melbourne Storm" at bounding box center [231, 34] width 117 height 23
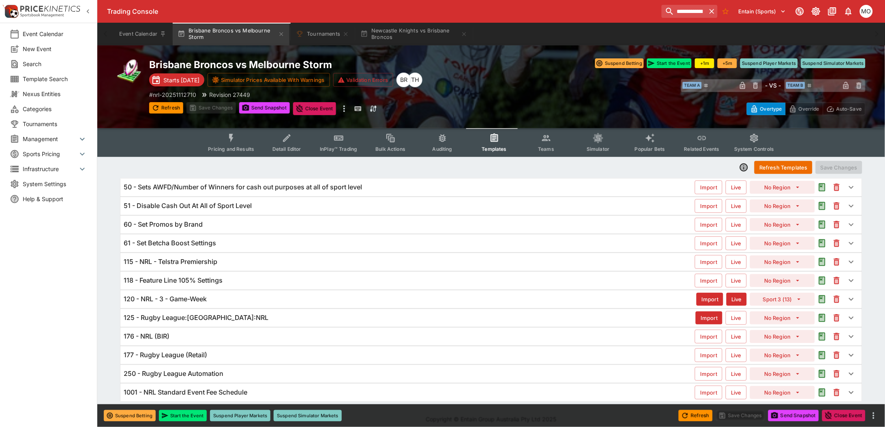
click at [199, 299] on h6 "120 - NRL - 3 - Game-Week" at bounding box center [165, 299] width 83 height 9
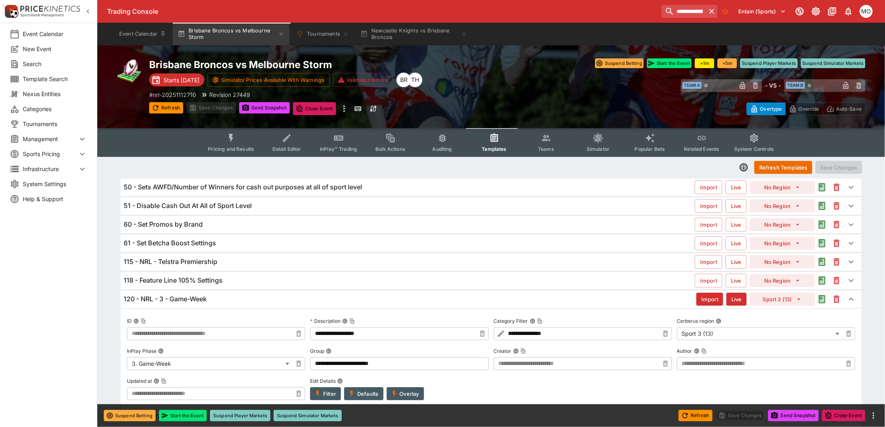
click at [248, 149] on span "Pricing and Results" at bounding box center [231, 149] width 46 height 6
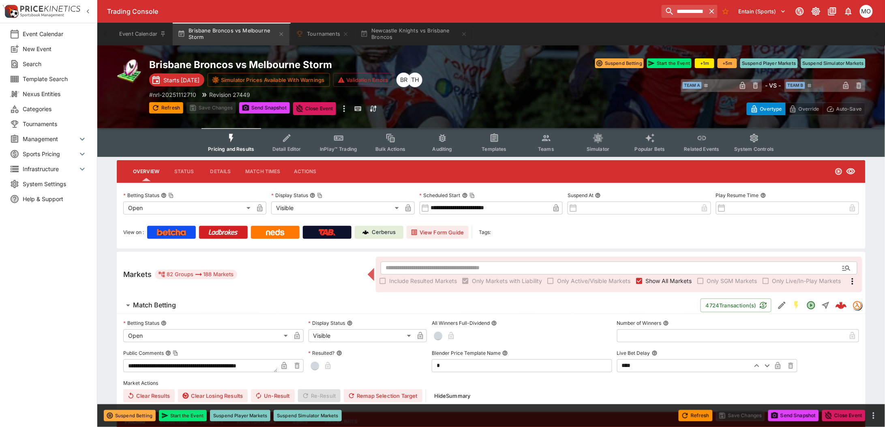
click at [189, 171] on button "Status" at bounding box center [184, 171] width 36 height 19
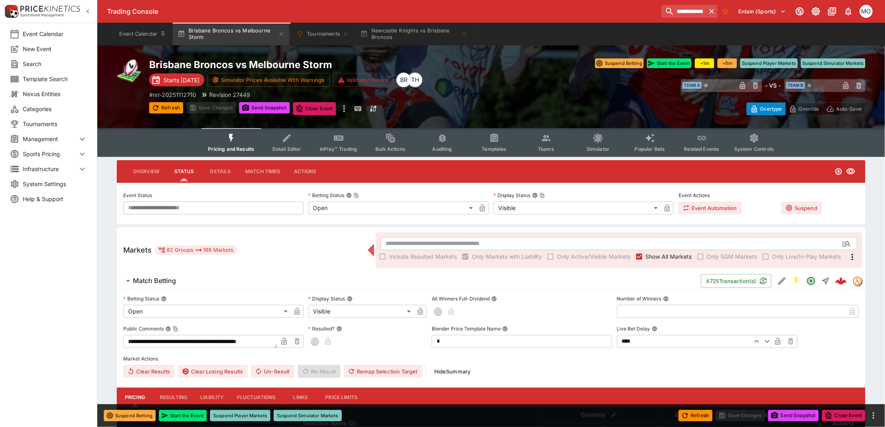
click at [217, 169] on button "Details" at bounding box center [220, 171] width 36 height 19
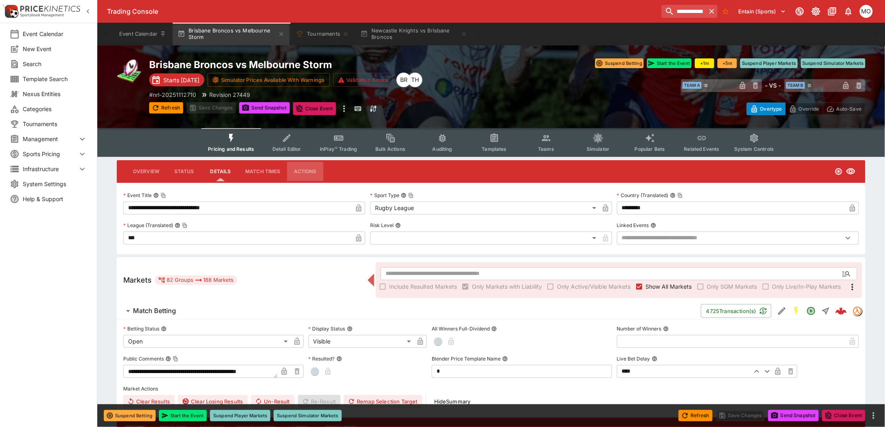
click at [317, 171] on button "Actions" at bounding box center [305, 171] width 36 height 19
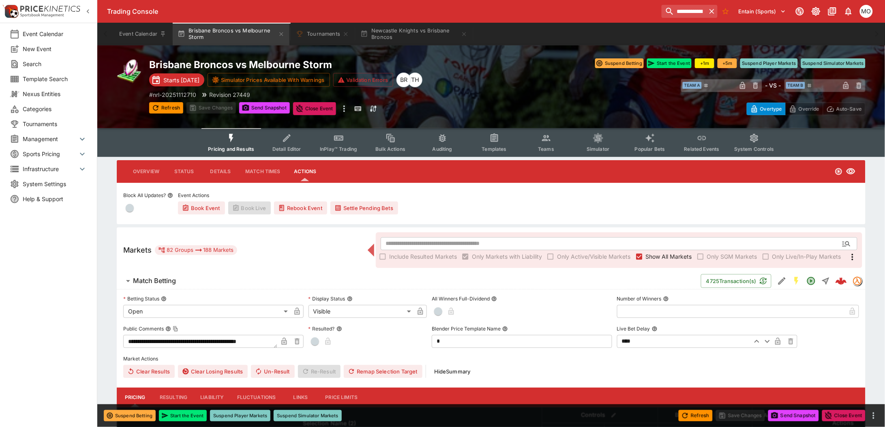
click at [148, 167] on button "Overview" at bounding box center [145, 171] width 39 height 19
